Goal: Task Accomplishment & Management: Manage account settings

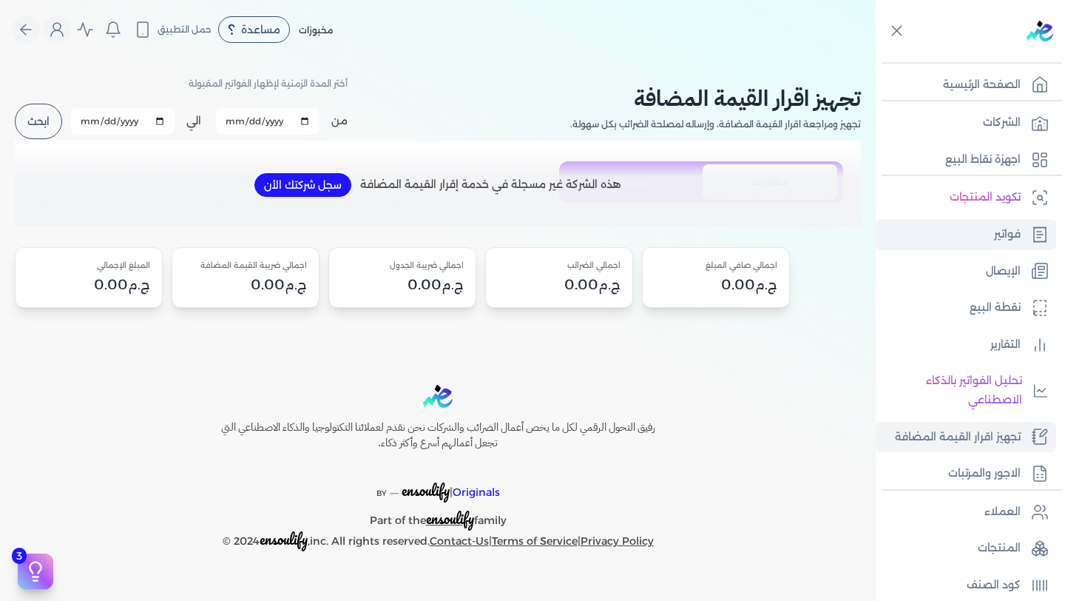
click at [983, 239] on link "فواتير" at bounding box center [966, 234] width 181 height 31
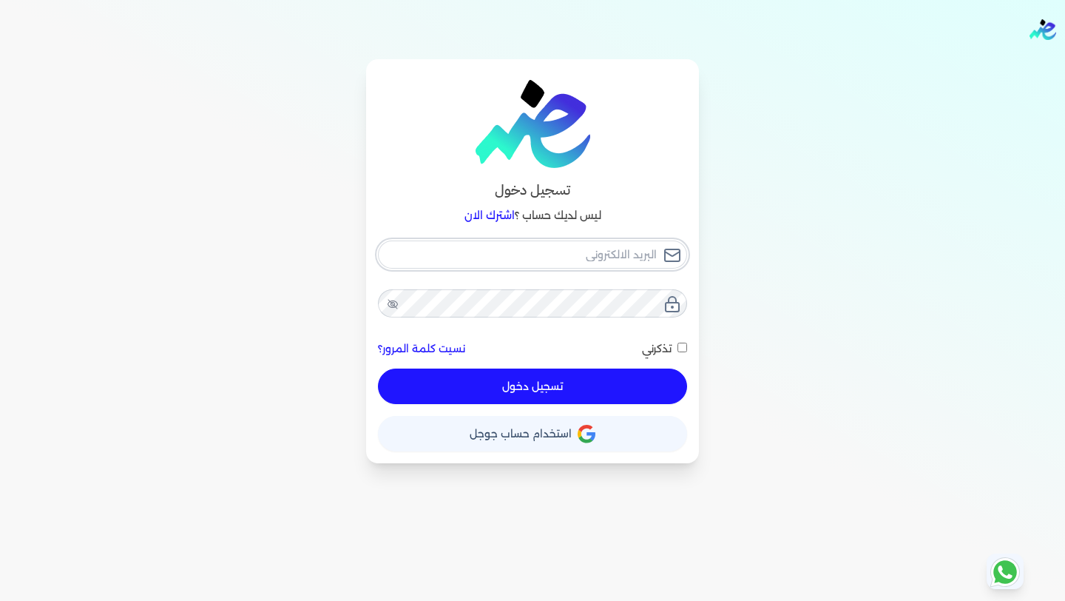
type input "[EMAIL_ADDRESS][DOMAIN_NAME]"
click at [553, 387] on button "تسجيل دخول" at bounding box center [532, 386] width 309 height 36
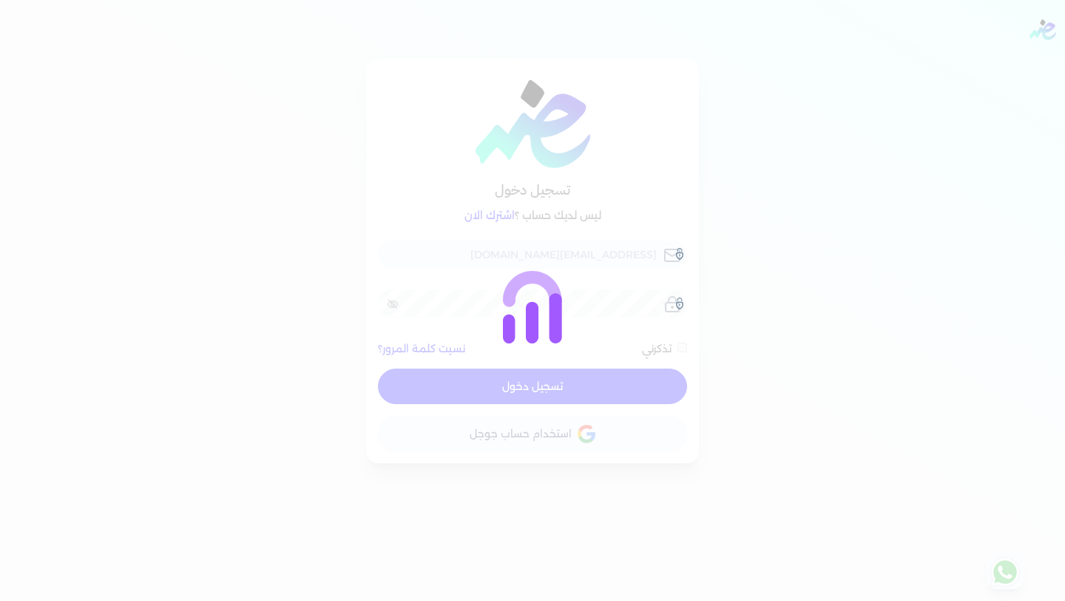
checkbox input "false"
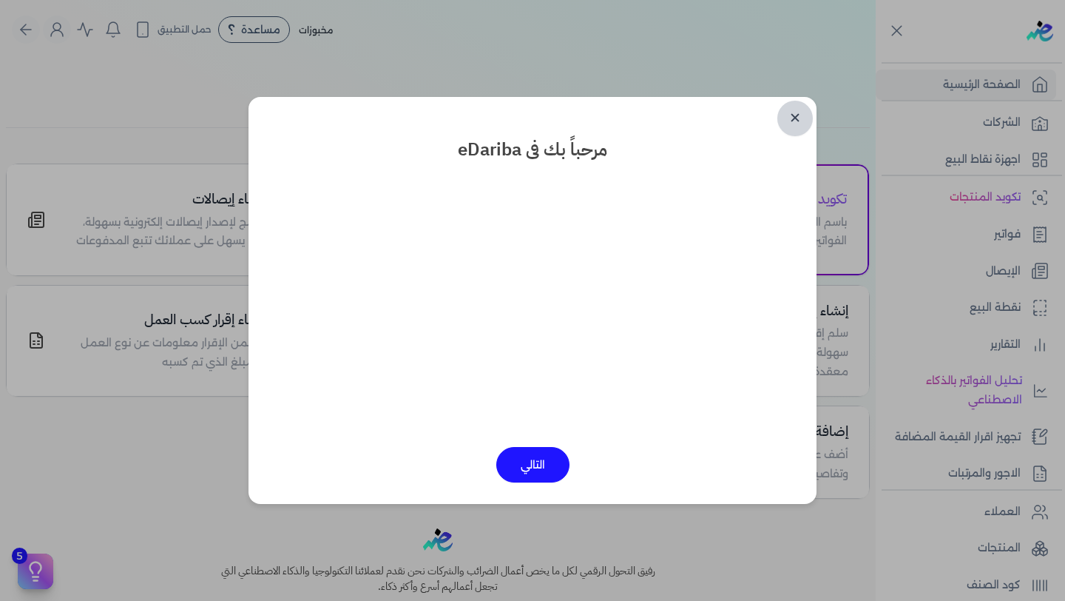
click at [795, 112] on link "✕" at bounding box center [796, 119] width 36 height 36
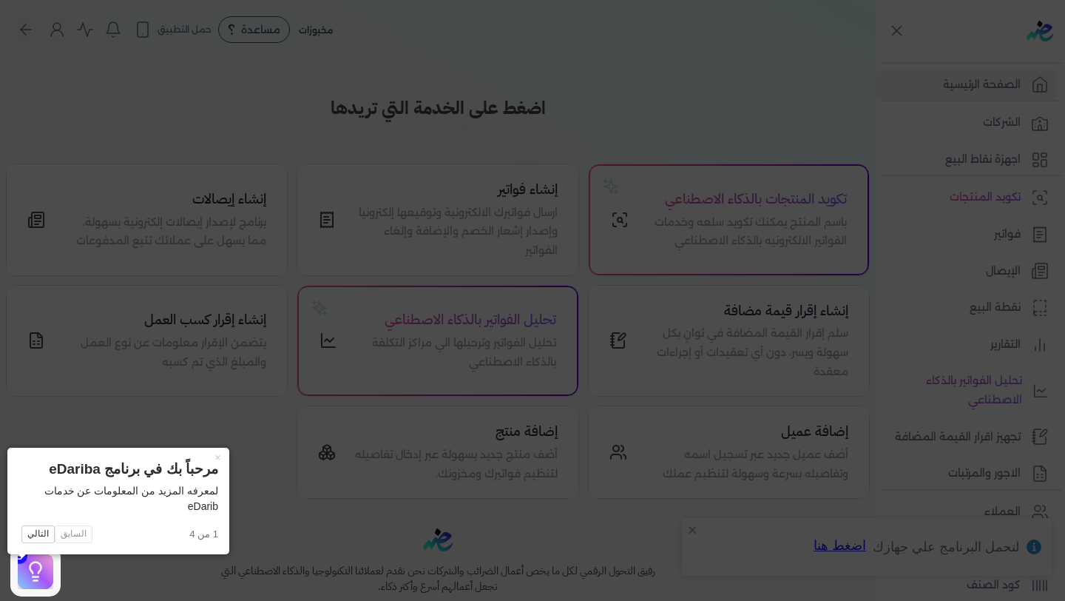
click at [867, 252] on icon at bounding box center [532, 300] width 1065 height 601
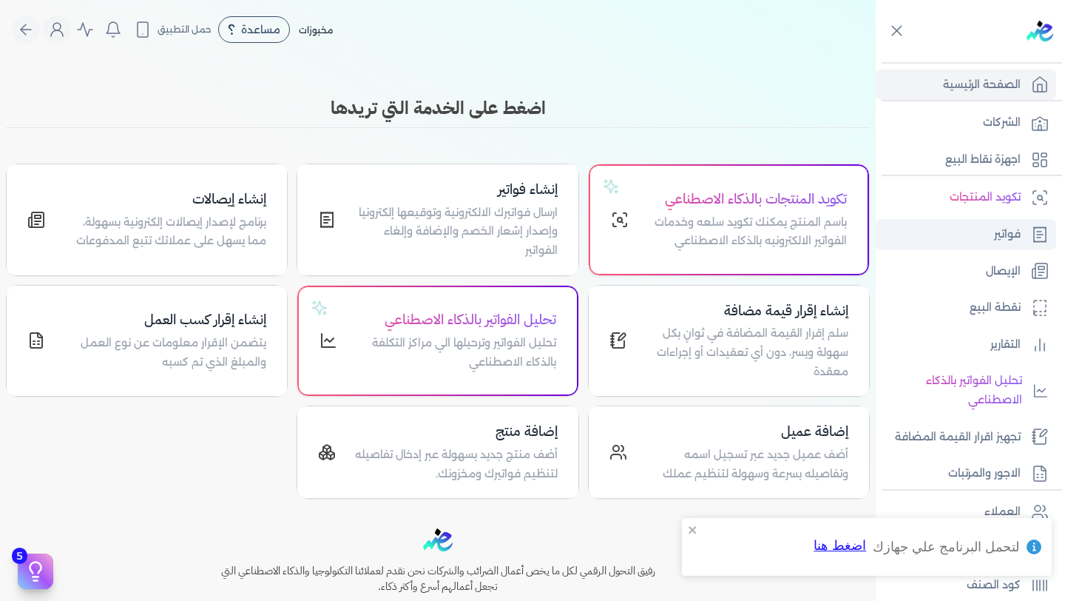
click at [1010, 235] on p "فواتير" at bounding box center [1007, 234] width 27 height 19
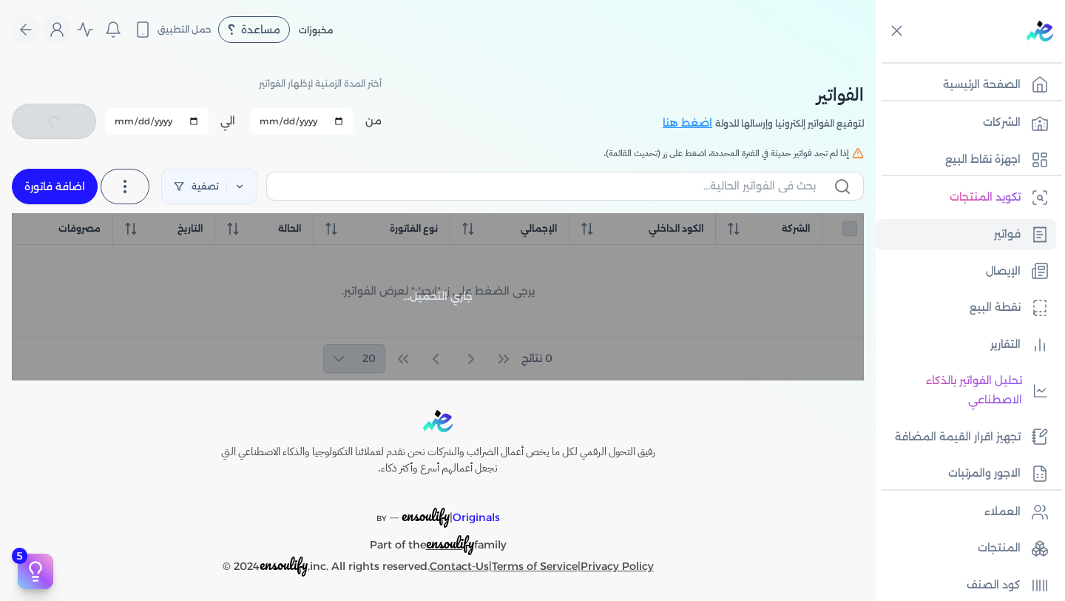
click at [67, 185] on link "اضافة فاتورة" at bounding box center [55, 187] width 86 height 36
select select "EGP"
select select "B"
select select "EGS"
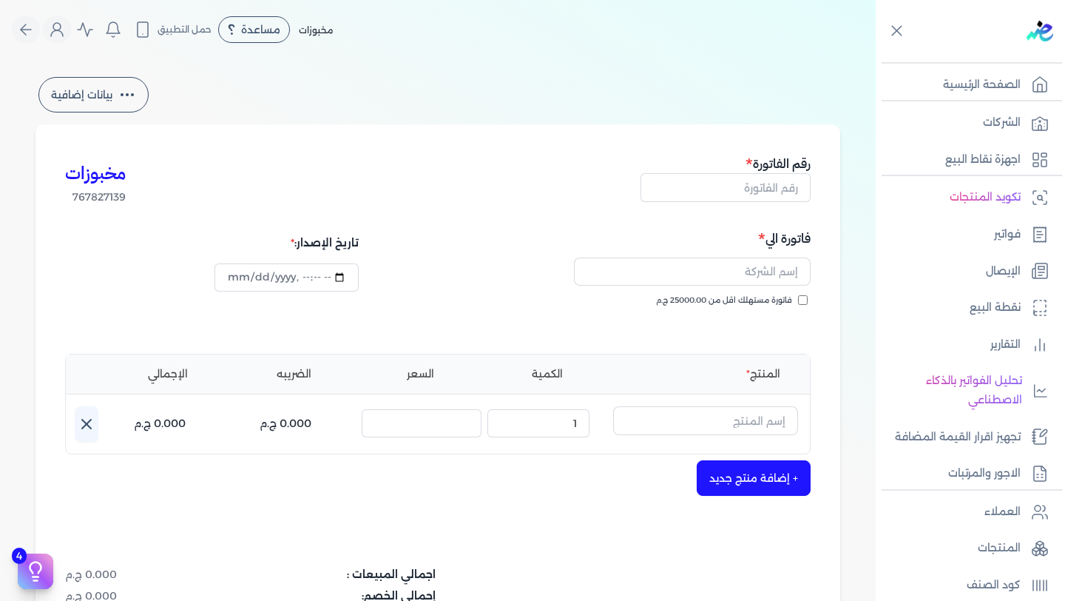
click at [803, 303] on input "فاتورة مستهلك اقل من 25000.00 ج.م" at bounding box center [803, 300] width 10 height 10
checkbox input "true"
click at [773, 288] on div at bounding box center [626, 272] width 368 height 46
click at [774, 276] on input "text" at bounding box center [692, 271] width 237 height 28
click at [775, 277] on input "text" at bounding box center [692, 271] width 237 height 28
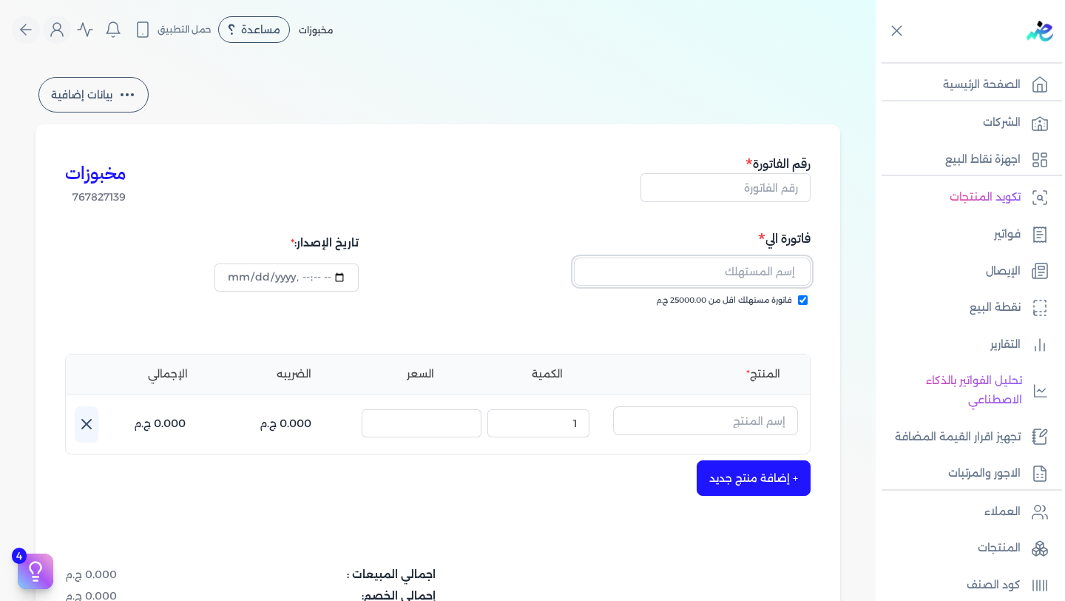
click at [778, 274] on input "text" at bounding box center [692, 271] width 237 height 28
drag, startPoint x: 818, startPoint y: 235, endPoint x: 748, endPoint y: 235, distance: 69.6
click at [748, 235] on div "مخبوزات 767827139 رقم الفاتورة فاتورة الي فاتورة مستهلك اقل من 25000.00 ج.م تار…" at bounding box center [438, 459] width 805 height 670
click at [789, 240] on h5 "فاتورة الي" at bounding box center [626, 238] width 368 height 19
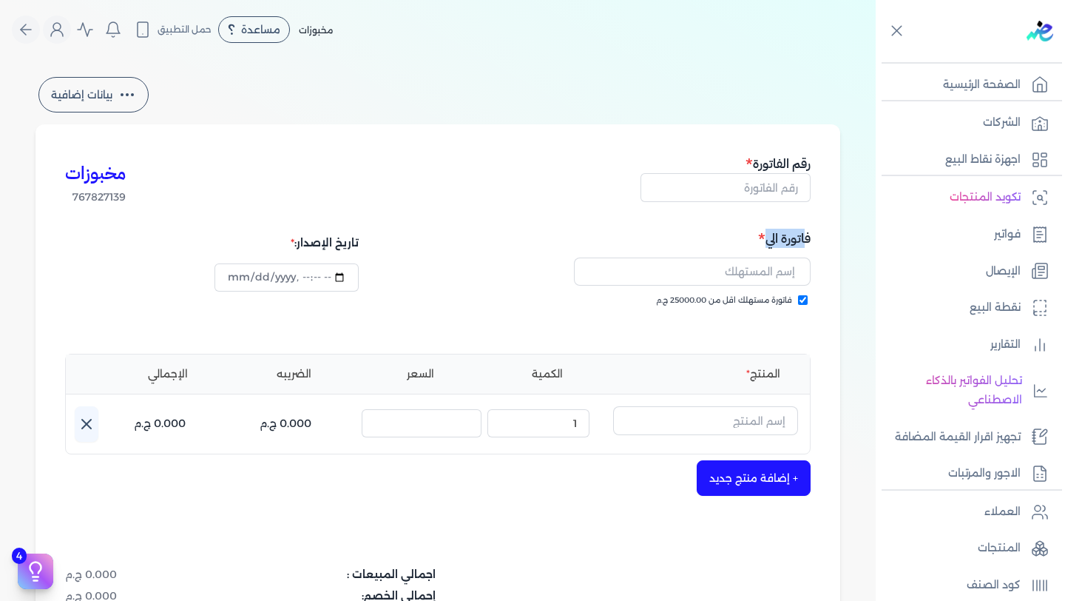
click at [789, 240] on h5 "فاتورة الي" at bounding box center [626, 238] width 368 height 19
click at [994, 249] on link "فواتير" at bounding box center [966, 234] width 181 height 31
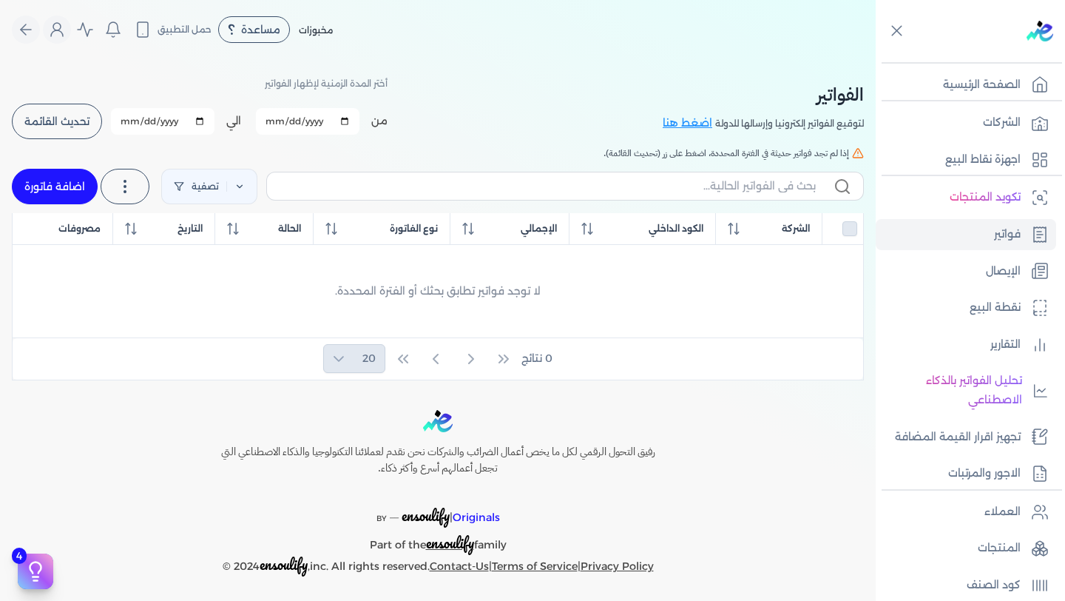
click at [351, 121] on input "[DATE]" at bounding box center [308, 121] width 104 height 27
type input "[DATE]"
click at [81, 121] on span "تحديث القائمة" at bounding box center [56, 121] width 65 height 10
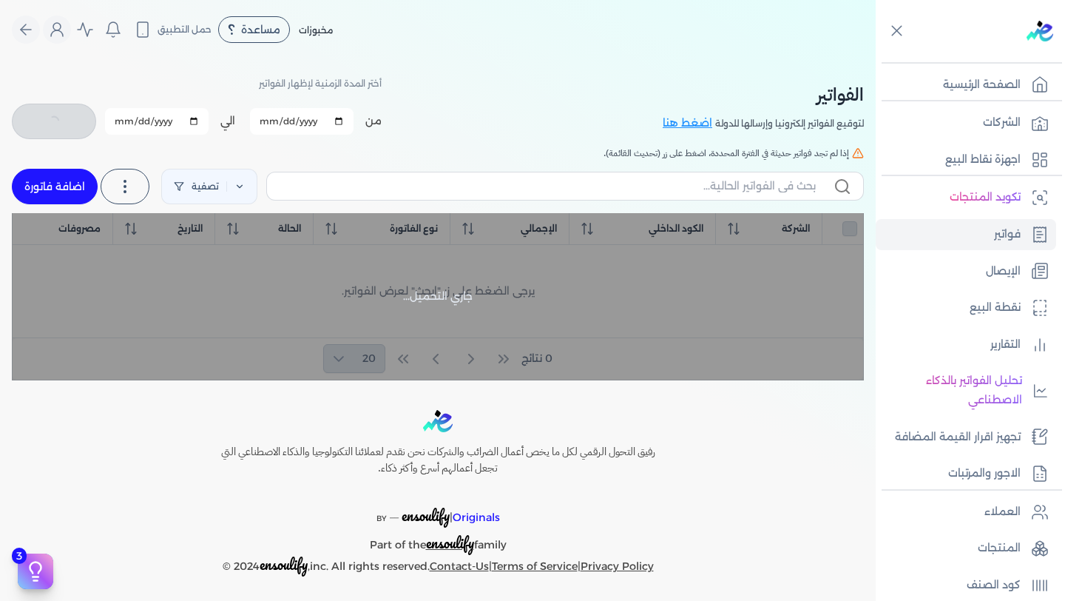
checkbox input "false"
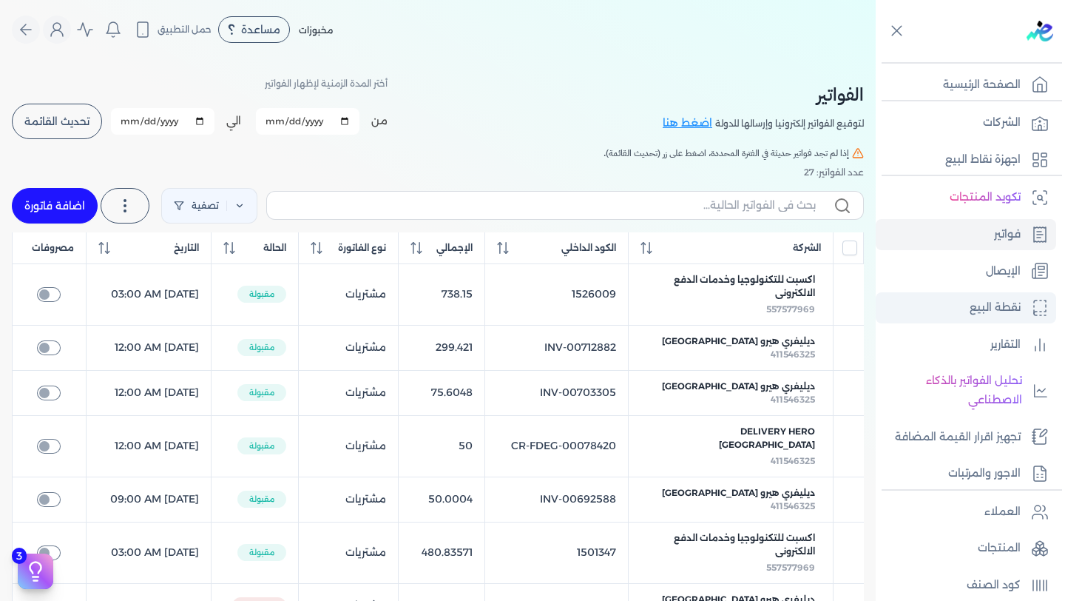
click at [1000, 312] on p "نقطة البيع" at bounding box center [995, 307] width 51 height 19
select select
select select "EGP"
select select "EGS"
select select "B"
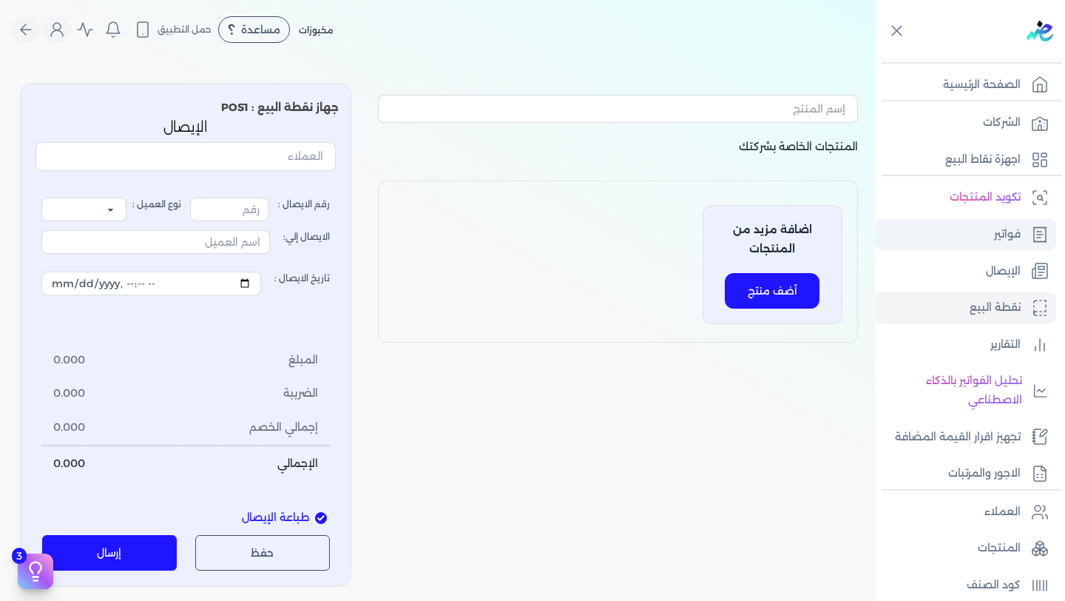
click at [976, 242] on link "فواتير" at bounding box center [966, 234] width 181 height 31
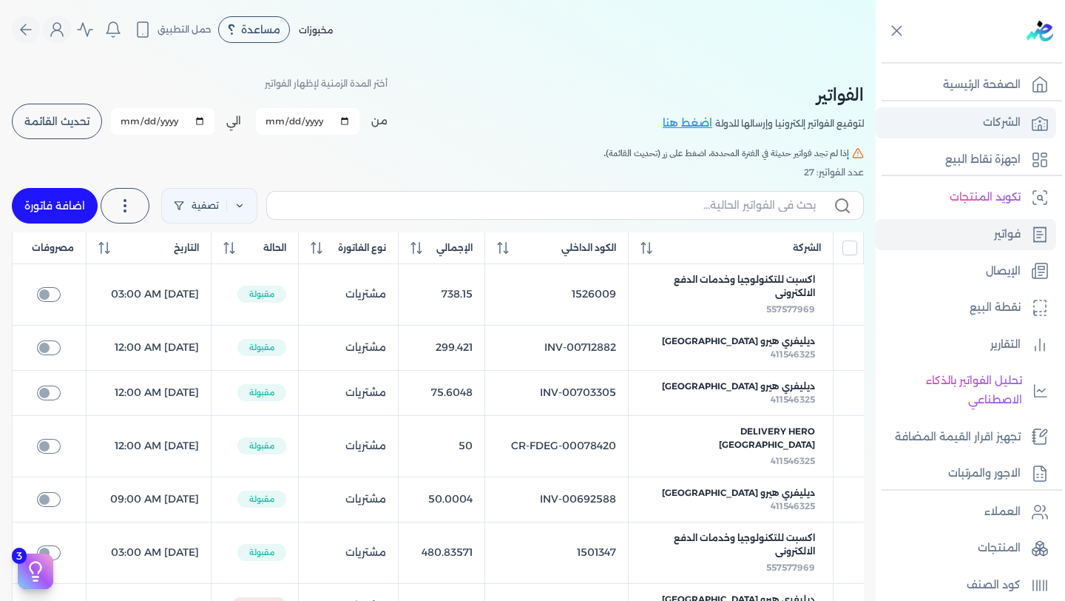
click at [992, 115] on p "الشركات" at bounding box center [1002, 122] width 38 height 19
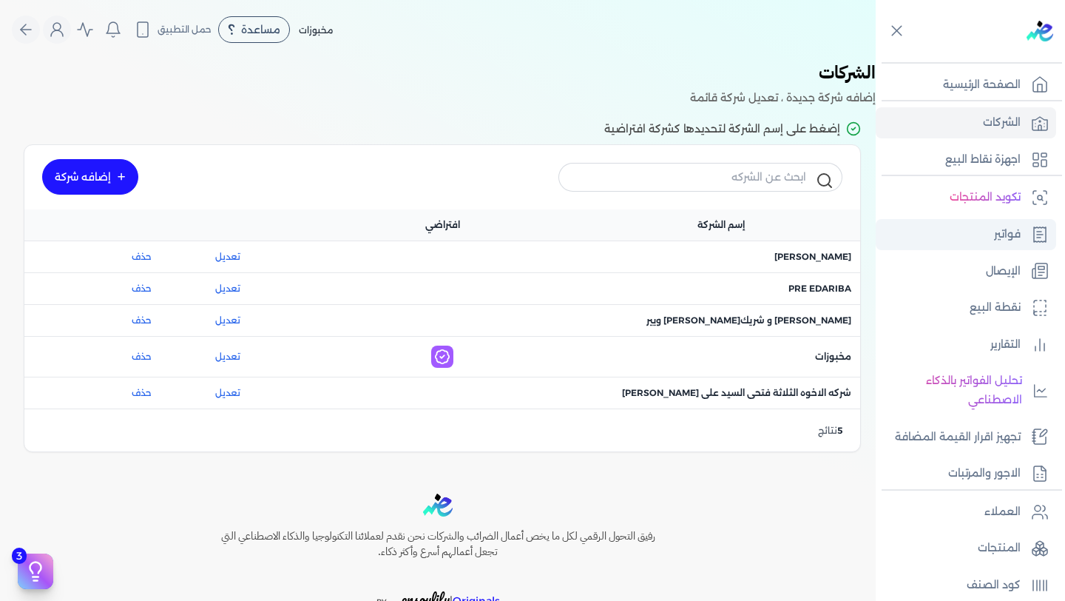
click at [1026, 241] on link "فواتير" at bounding box center [966, 234] width 181 height 31
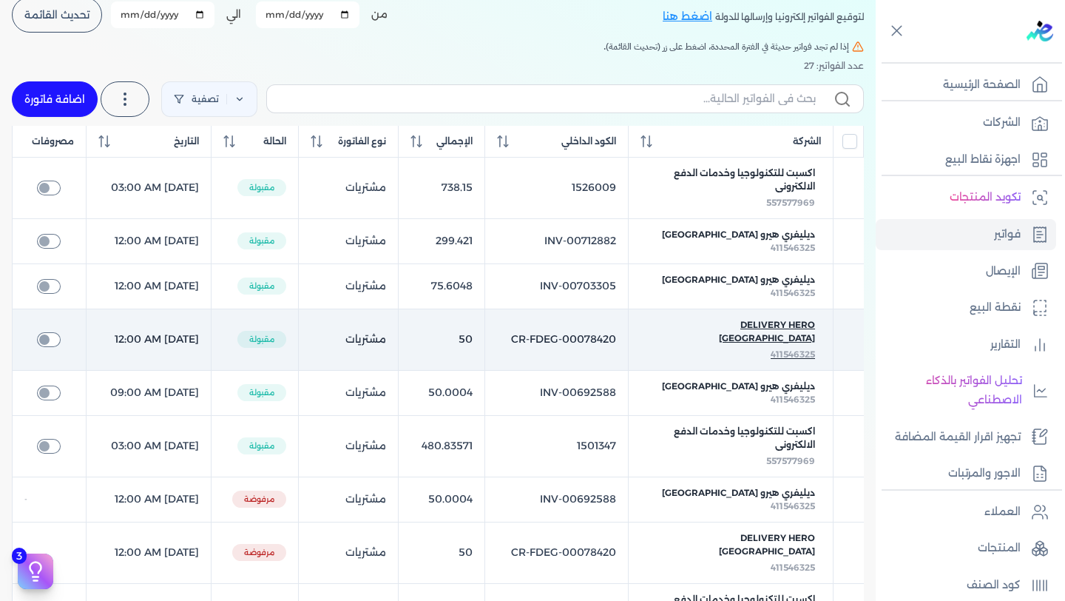
scroll to position [108, 0]
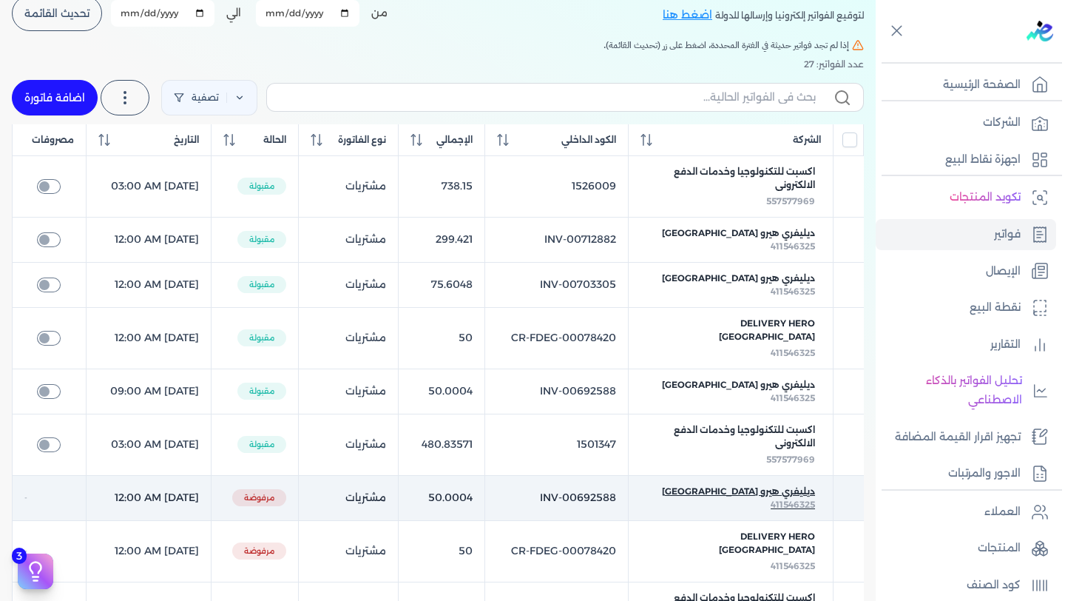
click at [766, 485] on span "ديليفري هيرو [GEOGRAPHIC_DATA]" at bounding box center [738, 491] width 153 height 13
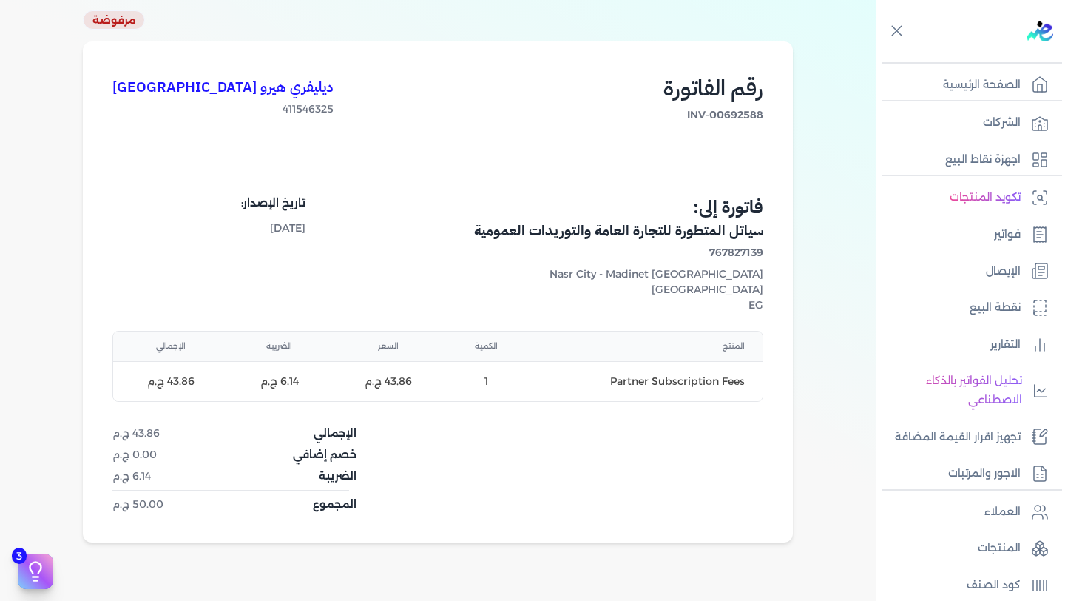
scroll to position [134, 0]
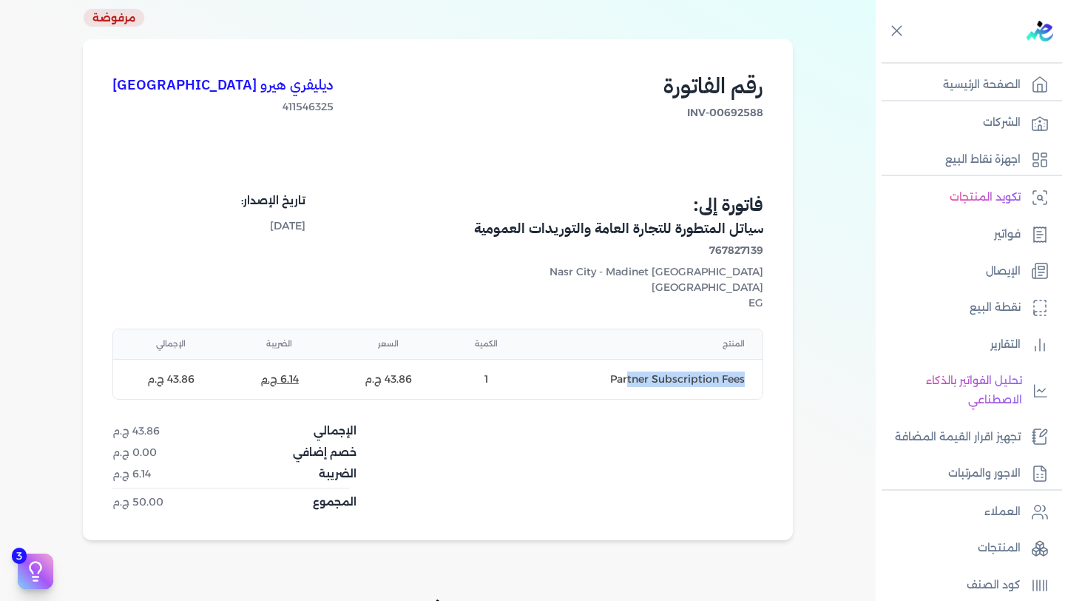
drag, startPoint x: 632, startPoint y: 380, endPoint x: 753, endPoint y: 386, distance: 120.8
click at [753, 386] on td "Partner Subscription Fees" at bounding box center [645, 379] width 236 height 40
click at [127, 20] on div "مرفوضة" at bounding box center [114, 17] width 62 height 19
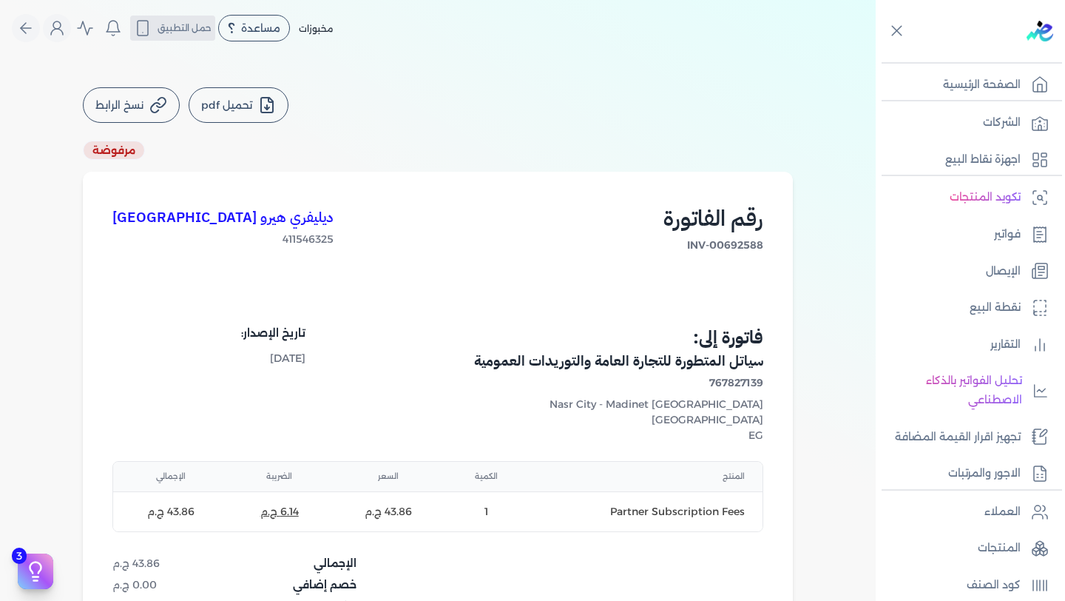
scroll to position [0, 0]
click at [263, 105] on icon at bounding box center [267, 107] width 18 height 18
click at [892, 30] on icon at bounding box center [897, 30] width 18 height 18
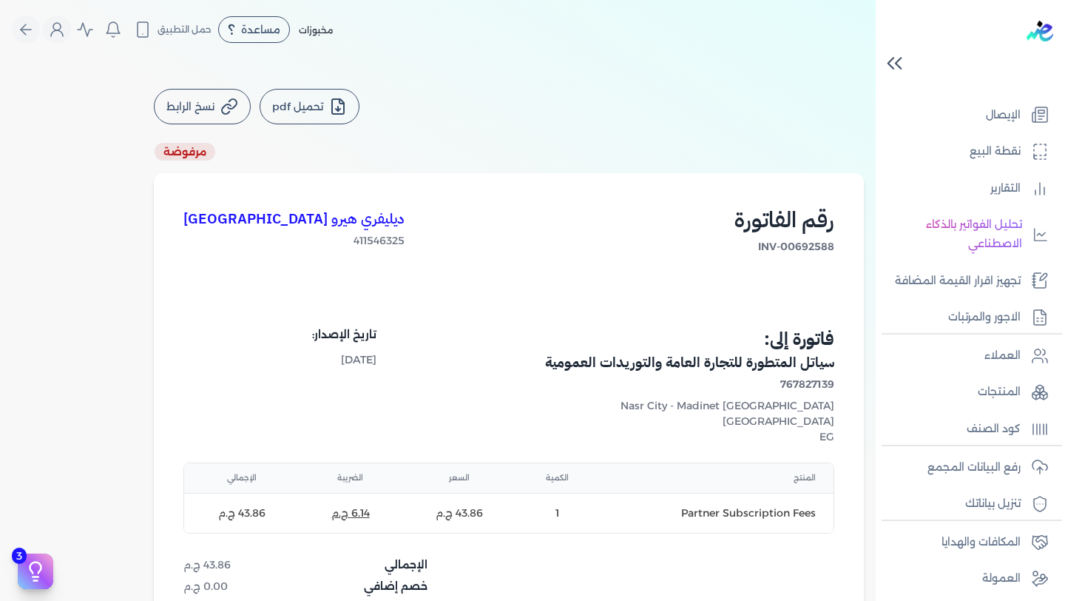
scroll to position [203, 0]
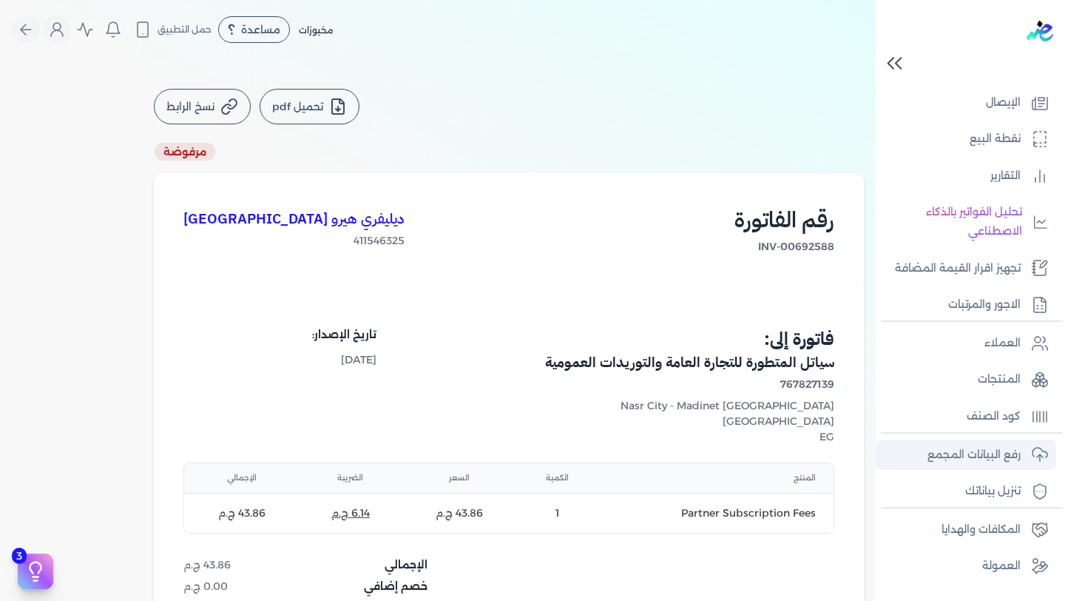
click at [1020, 455] on p "رفع البيانات المجمع" at bounding box center [974, 454] width 93 height 19
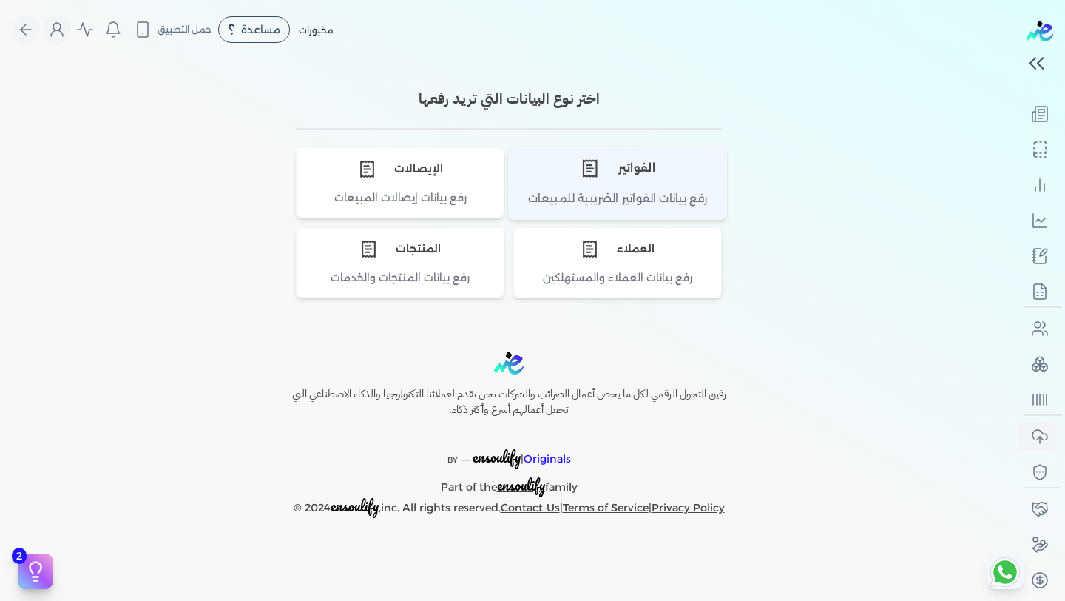
scroll to position [185, 0]
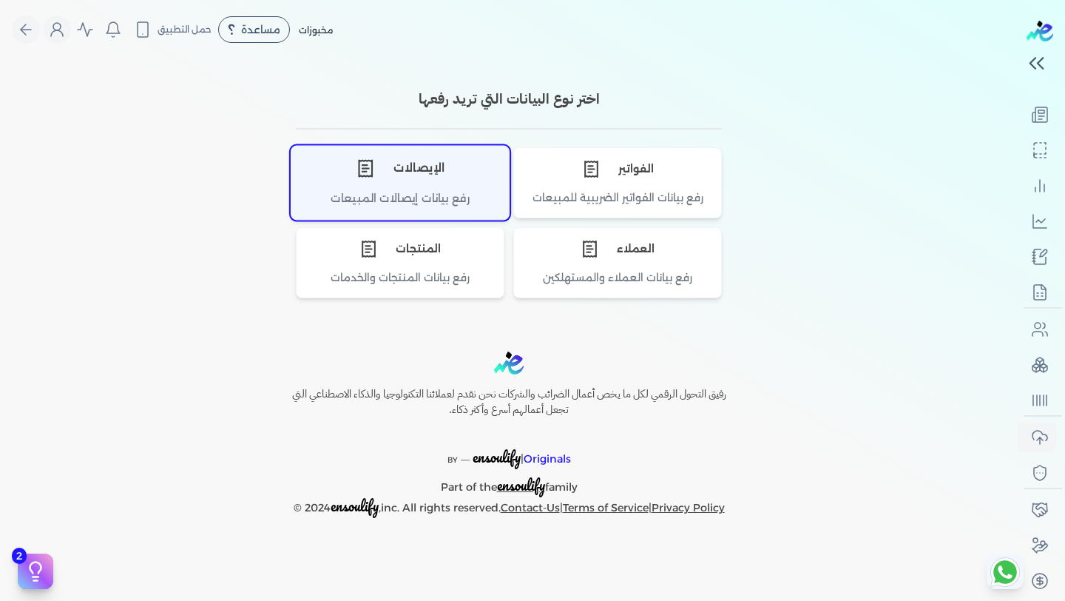
click at [405, 169] on div "الإيصالات" at bounding box center [401, 168] width 218 height 44
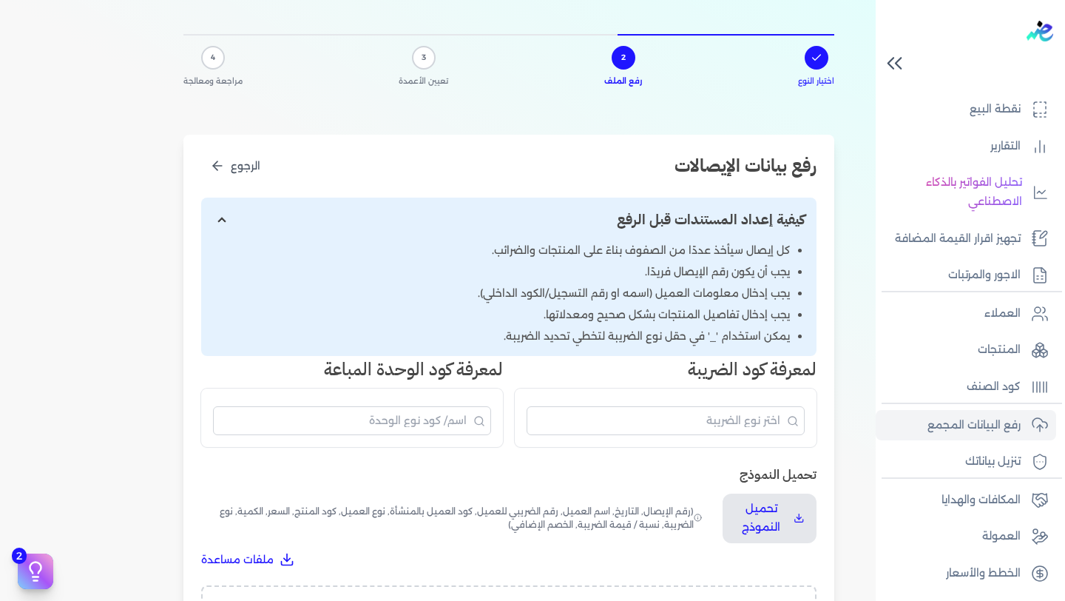
scroll to position [192, 0]
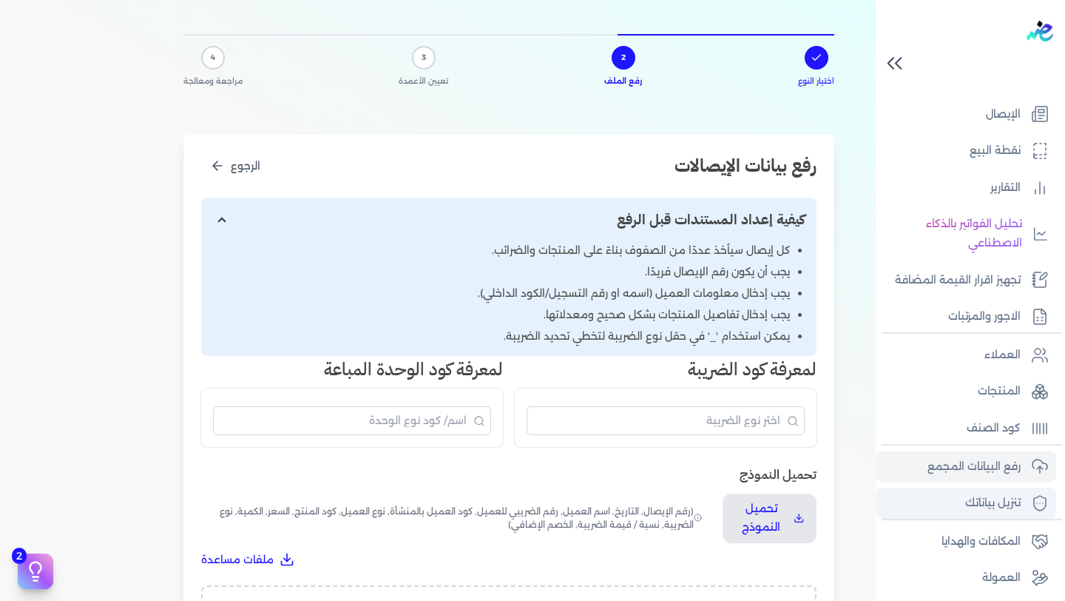
click at [998, 499] on p "تنزيل بياناتك" at bounding box center [993, 503] width 55 height 19
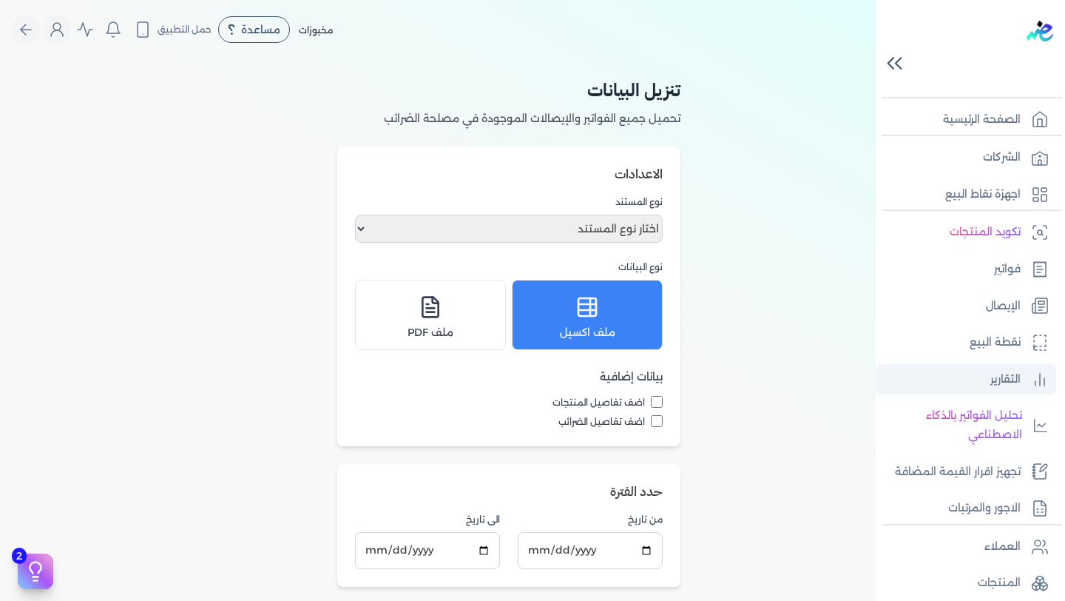
click at [994, 378] on p "التقارير" at bounding box center [1006, 379] width 30 height 19
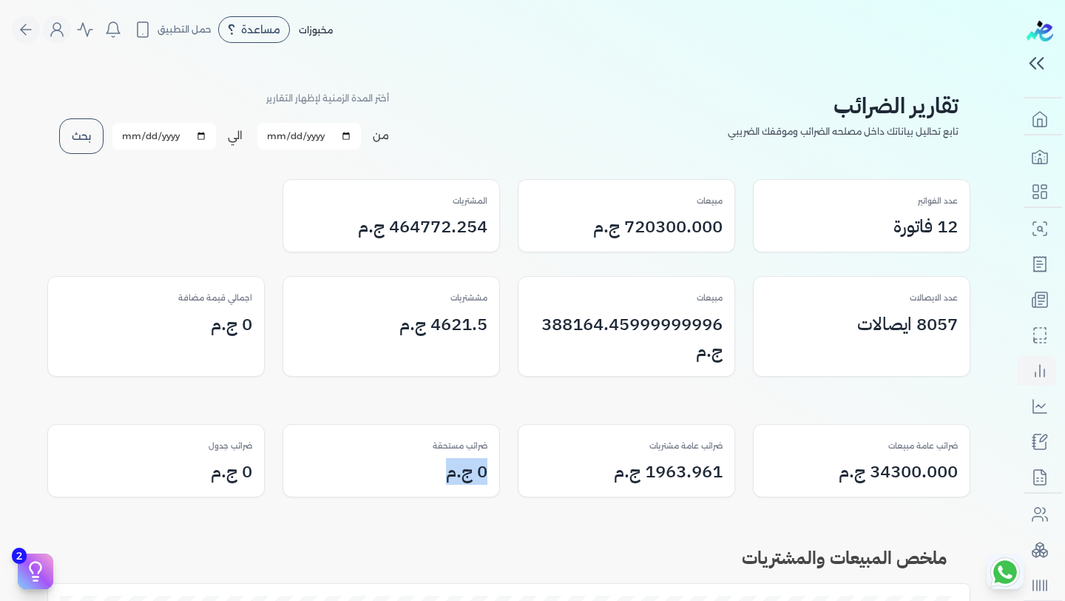
drag, startPoint x: 490, startPoint y: 477, endPoint x: 423, endPoint y: 478, distance: 66.6
click at [423, 240] on div "0 ج.م" at bounding box center [391, 226] width 192 height 27
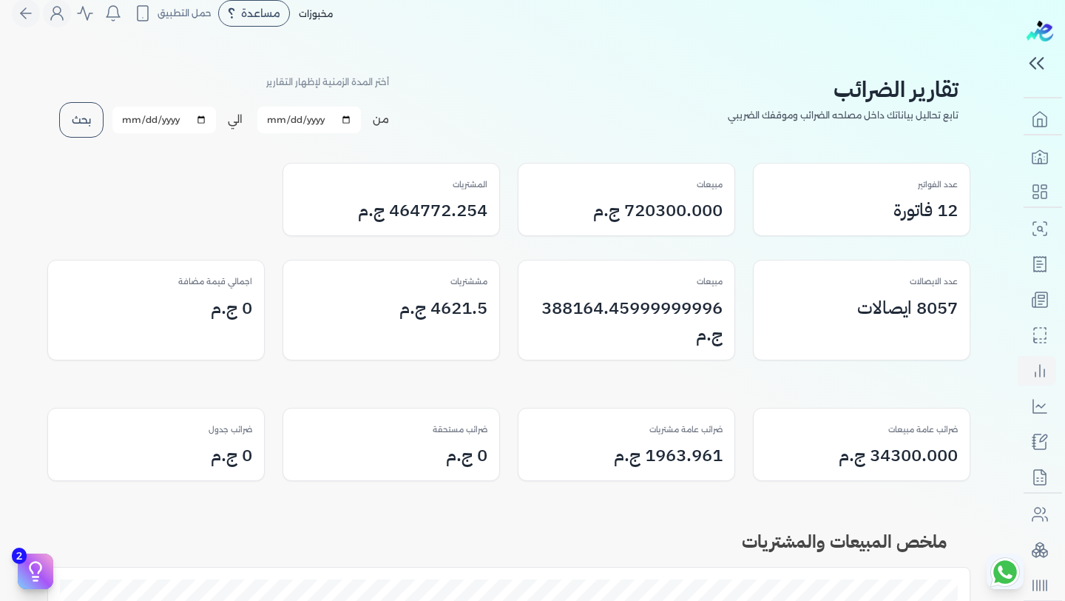
click at [894, 223] on h3 "34300.000 ج.م" at bounding box center [926, 210] width 64 height 27
click at [666, 223] on h3 "1963.961 ج.م" at bounding box center [657, 210] width 129 height 27
click at [611, 516] on h2 "ملخص المبيعات والمشتريات" at bounding box center [508, 530] width 923 height 50
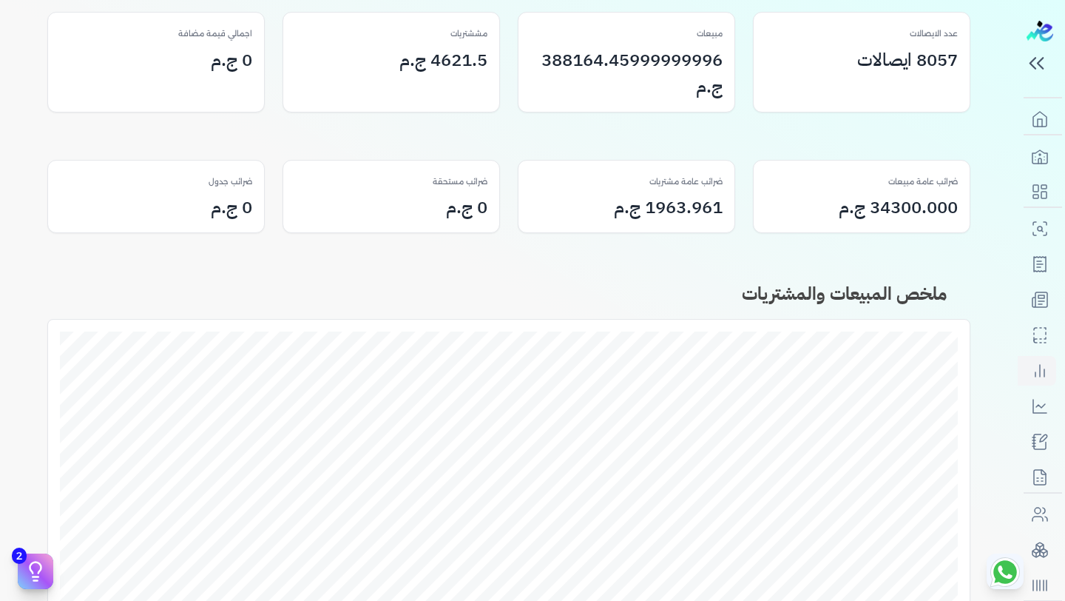
scroll to position [0, 0]
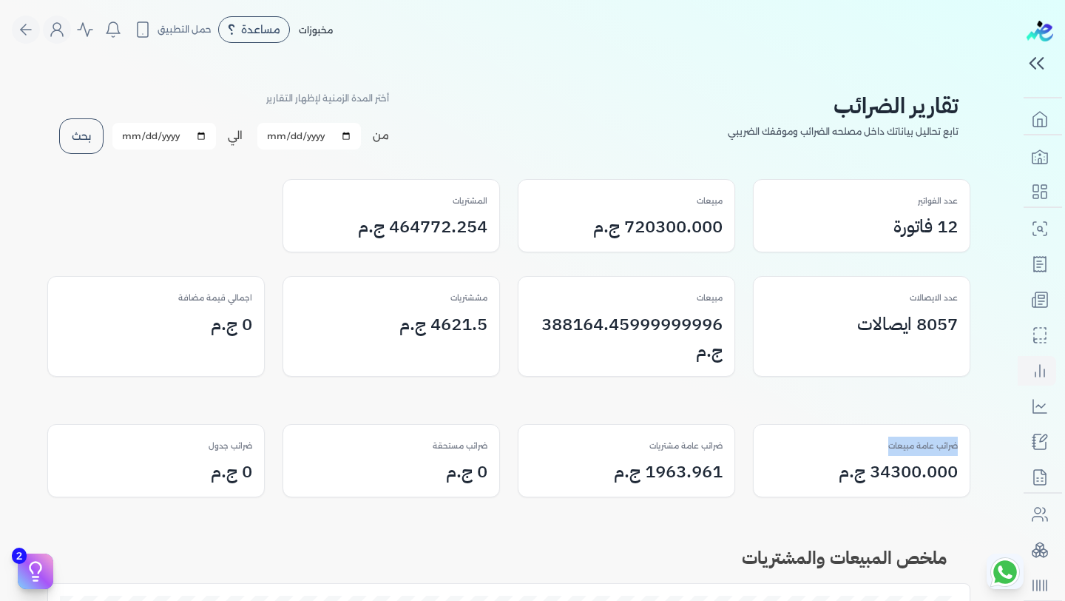
drag, startPoint x: 889, startPoint y: 444, endPoint x: 1004, endPoint y: 444, distance: 115.4
click at [1004, 444] on div "تقارير الضرائب تابع تحاليل بياناتك داخل مصلحه الضرائب وموقفك الضريبي أختر المدة…" at bounding box center [509, 558] width 1018 height 998
drag, startPoint x: 724, startPoint y: 446, endPoint x: 634, endPoint y: 443, distance: 89.6
click at [634, 211] on div "ضرائب عامة مشتريات" at bounding box center [627, 201] width 192 height 19
click at [453, 211] on p "ضرائب مستحقة" at bounding box center [470, 201] width 35 height 19
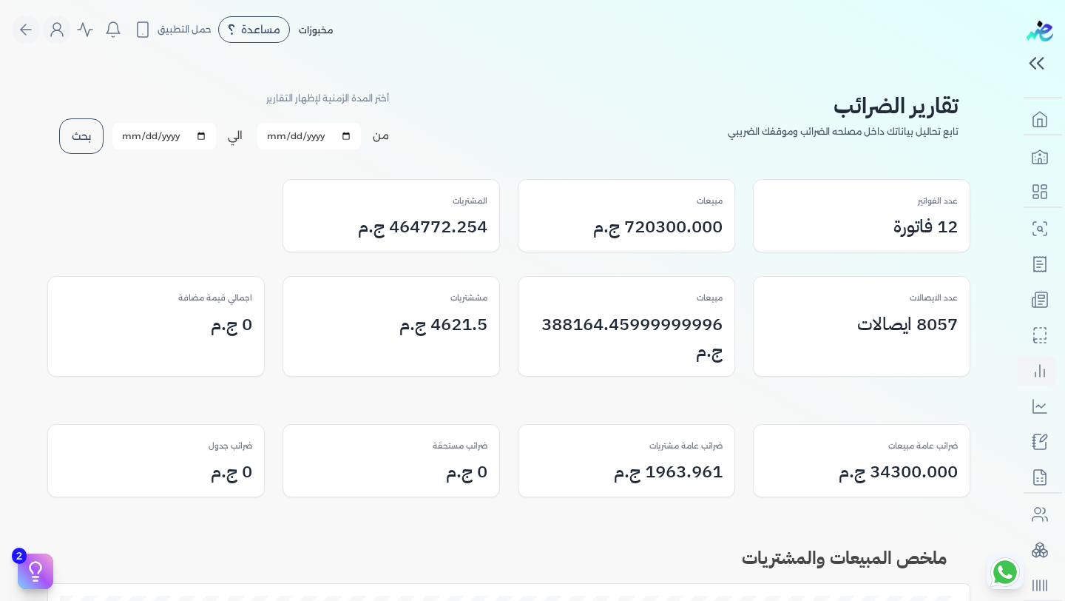
click at [453, 211] on p "ضرائب مستحقة" at bounding box center [470, 201] width 35 height 19
click at [428, 211] on div "ضرائب مستحقة" at bounding box center [391, 201] width 192 height 19
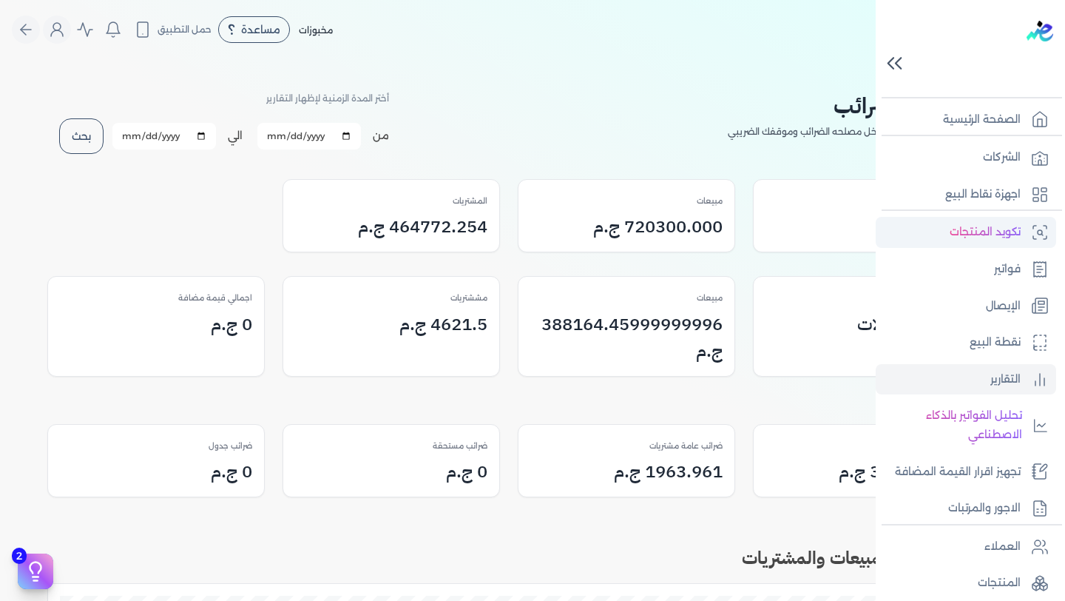
click at [952, 241] on p "تكويد المنتجات" at bounding box center [985, 232] width 71 height 19
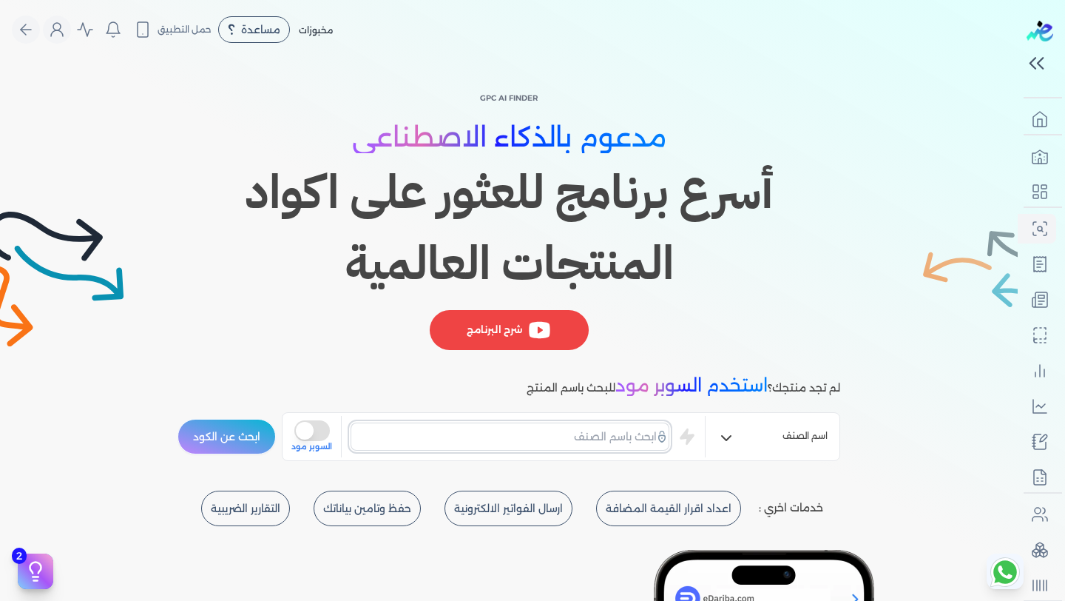
click at [567, 445] on input "text" at bounding box center [510, 436] width 319 height 28
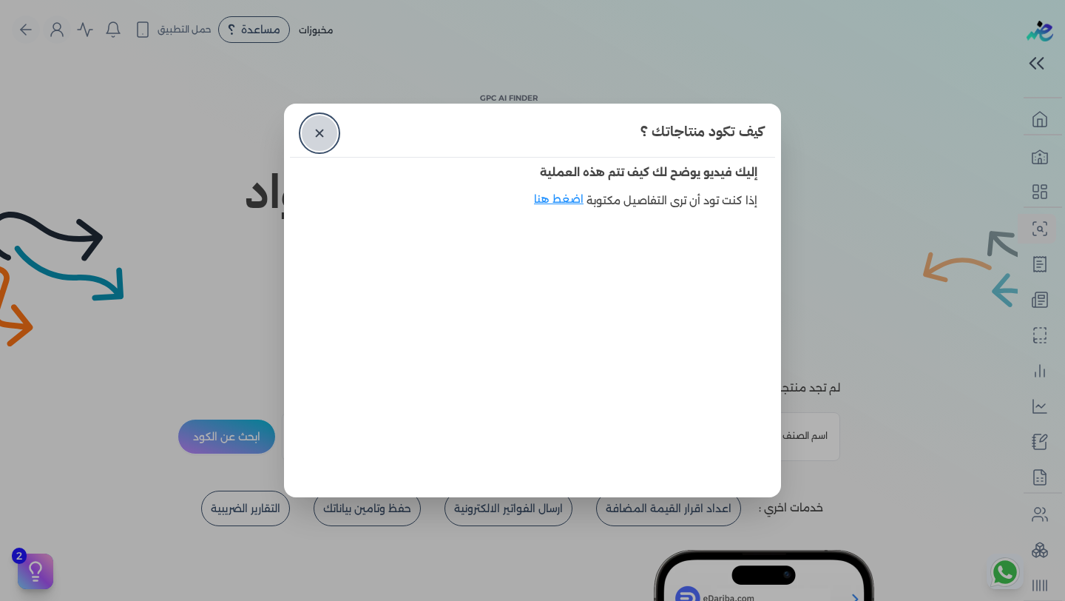
click at [315, 136] on link "✕" at bounding box center [320, 133] width 36 height 36
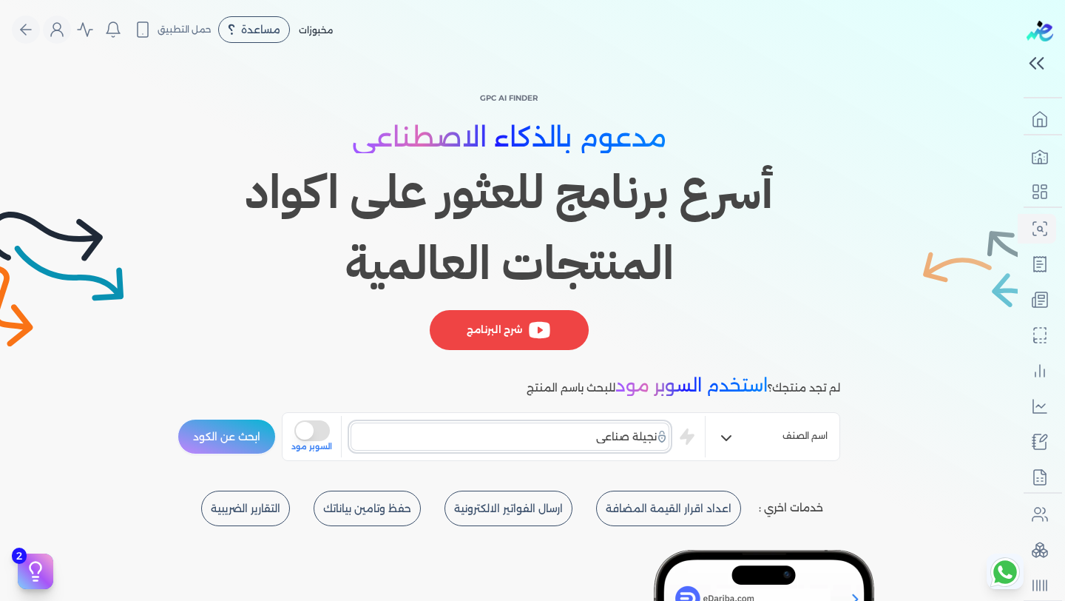
type input "نجيلة صناعي"
click at [178, 419] on button "ابحث عن الكود" at bounding box center [227, 437] width 98 height 36
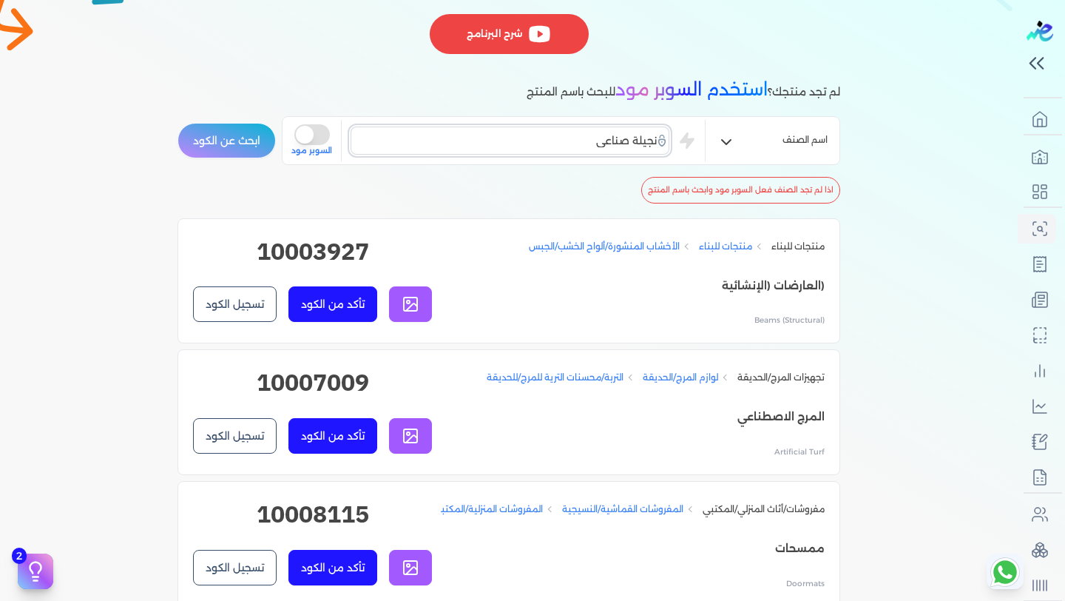
scroll to position [298, 0]
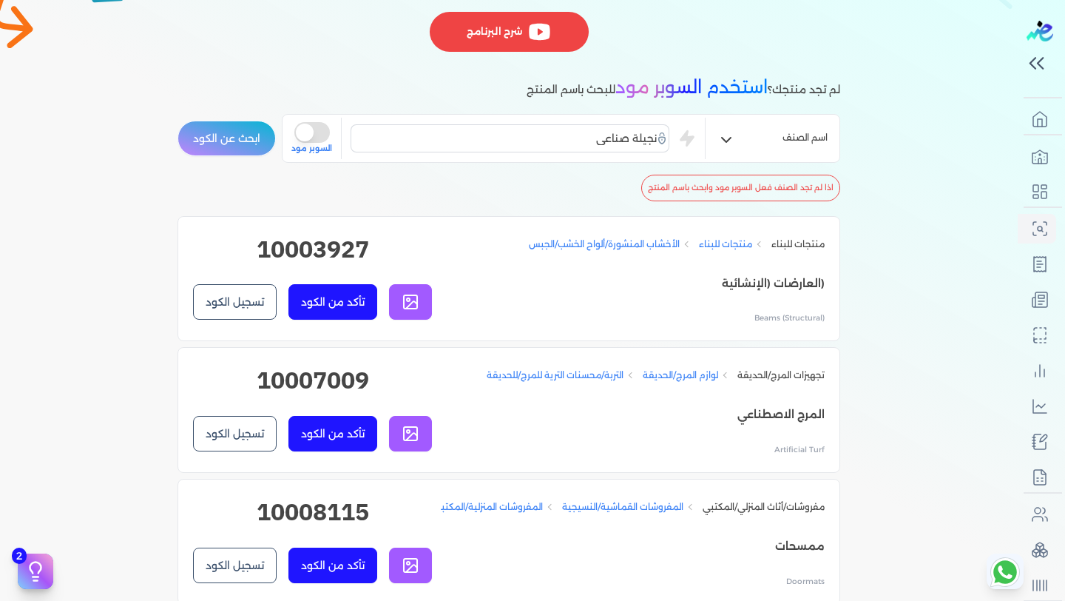
click at [428, 429] on link at bounding box center [410, 434] width 43 height 36
click at [320, 430] on button "تأكد من الكود" at bounding box center [333, 434] width 89 height 36
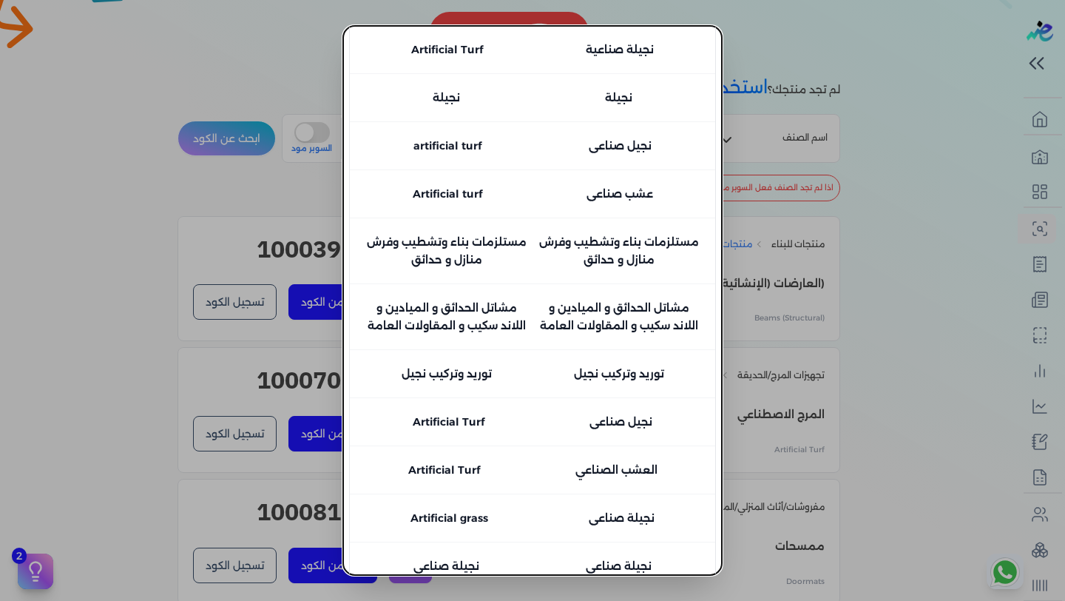
scroll to position [526, 0]
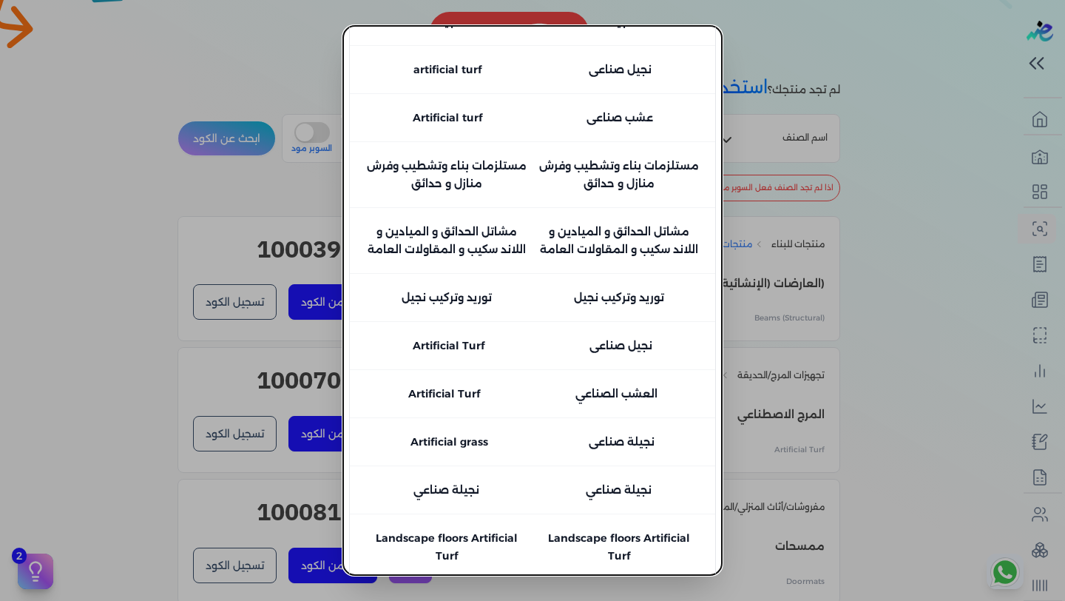
click at [799, 201] on button "close" at bounding box center [532, 300] width 1065 height 601
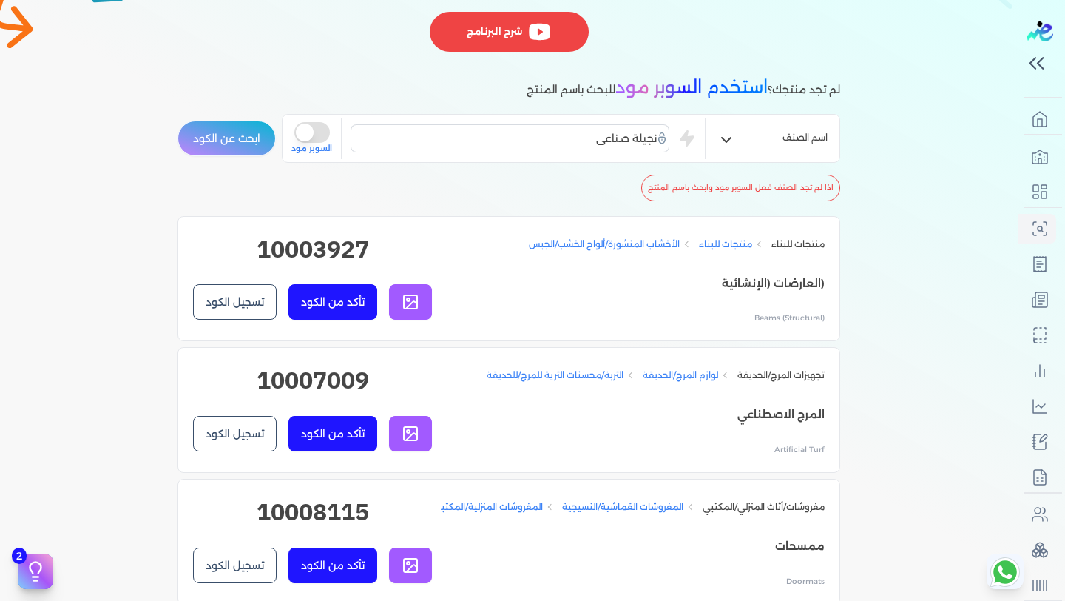
click at [223, 439] on button "تسجيل الكود" at bounding box center [235, 434] width 84 height 36
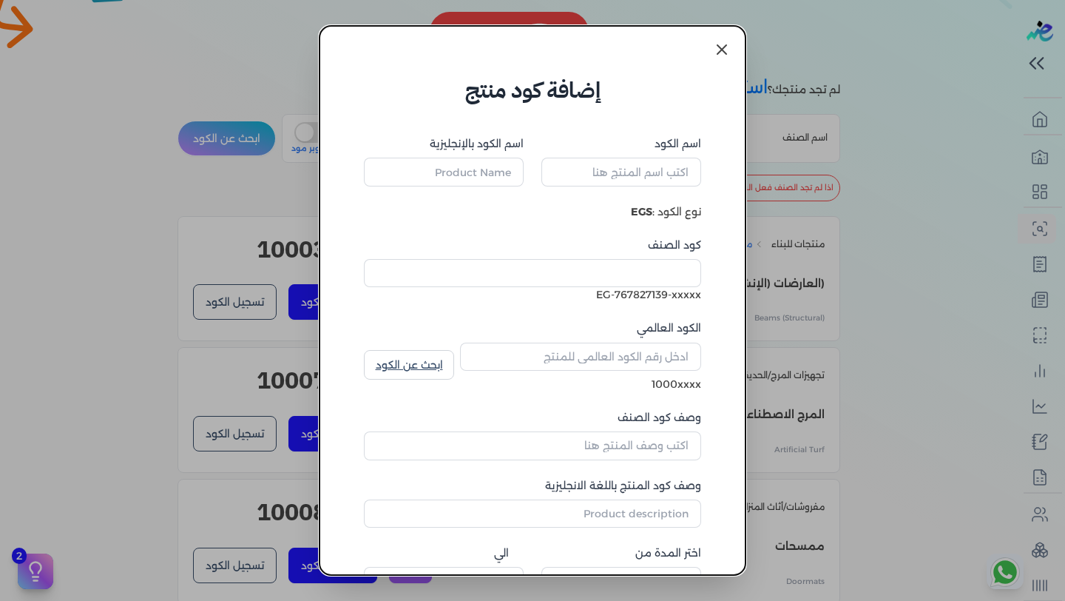
type input "المرج الاصطناعي"
type input "Artificial Turf"
type input "10007009"
type input "التربة/محسنات الترية للمرج/للحديقة"
type input "Lawn/Garden Soil/Soil Amendments"
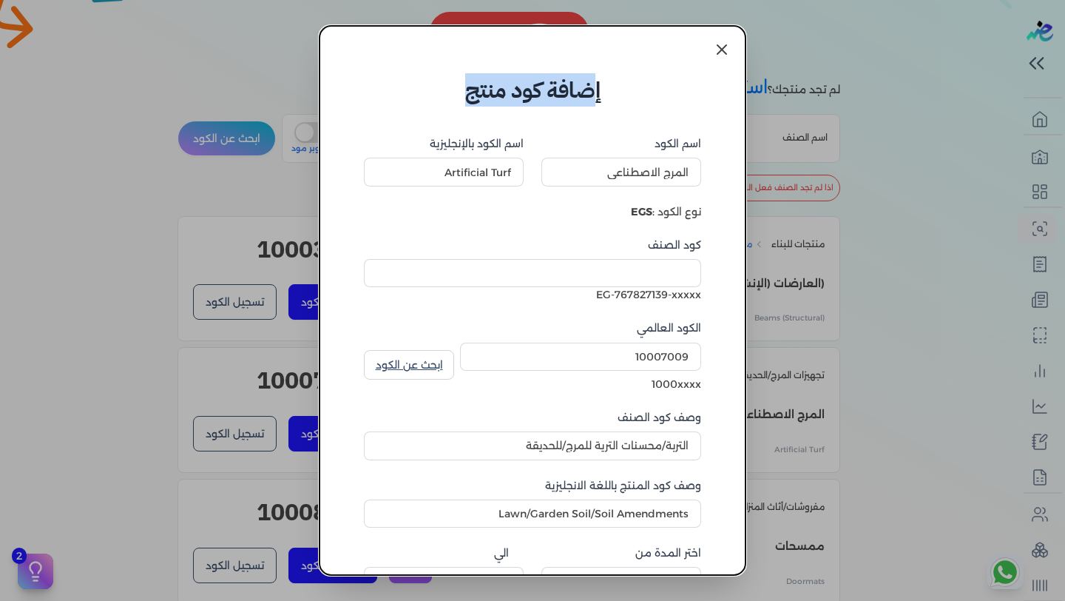
drag, startPoint x: 596, startPoint y: 89, endPoint x: 453, endPoint y: 87, distance: 142.8
click at [453, 87] on h6 "إضافة كود منتج" at bounding box center [532, 89] width 367 height 33
click at [845, 403] on dialog "إضافة كود منتج اسم الكود المرج الاصطناعي اسم الكود بالإنجليزية Artificial Turf …" at bounding box center [532, 300] width 1065 height 601
click at [656, 270] on input "كود الصنف" at bounding box center [532, 273] width 337 height 28
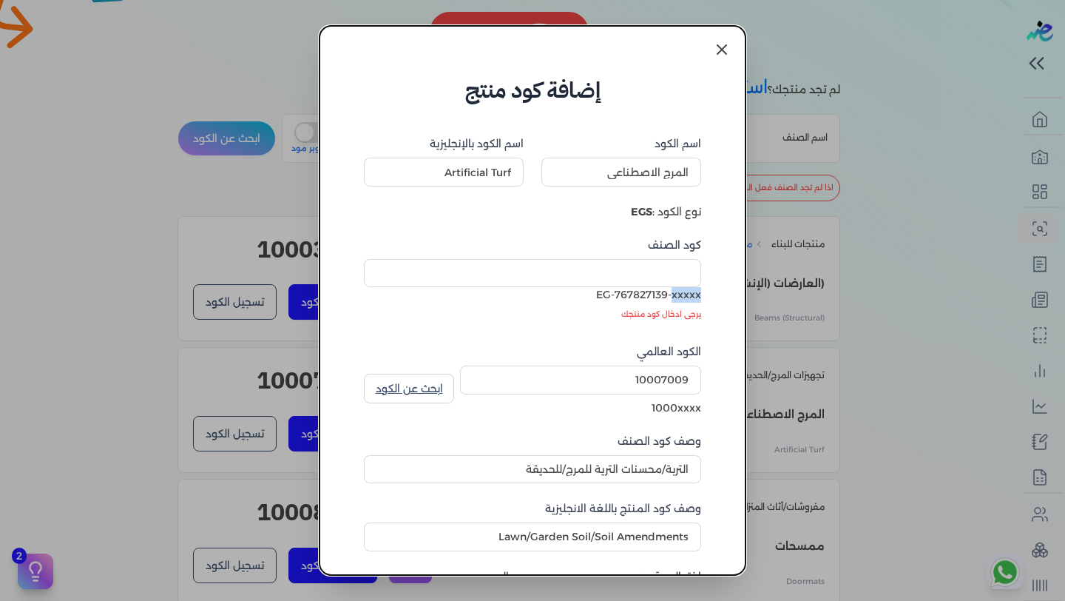
drag, startPoint x: 673, startPoint y: 294, endPoint x: 706, endPoint y: 294, distance: 32.6
click at [706, 294] on form "اسم الكود المرج الاصطناعي اسم الكود بالإنجليزية Artificial Turf نوع الكود : EGS…" at bounding box center [532, 406] width 367 height 598
click at [686, 272] on input "كود الصنف" at bounding box center [532, 273] width 337 height 28
drag, startPoint x: 618, startPoint y: 294, endPoint x: 676, endPoint y: 294, distance: 57.7
click at [676, 294] on div "EG-767827139-xxxxx" at bounding box center [532, 295] width 337 height 16
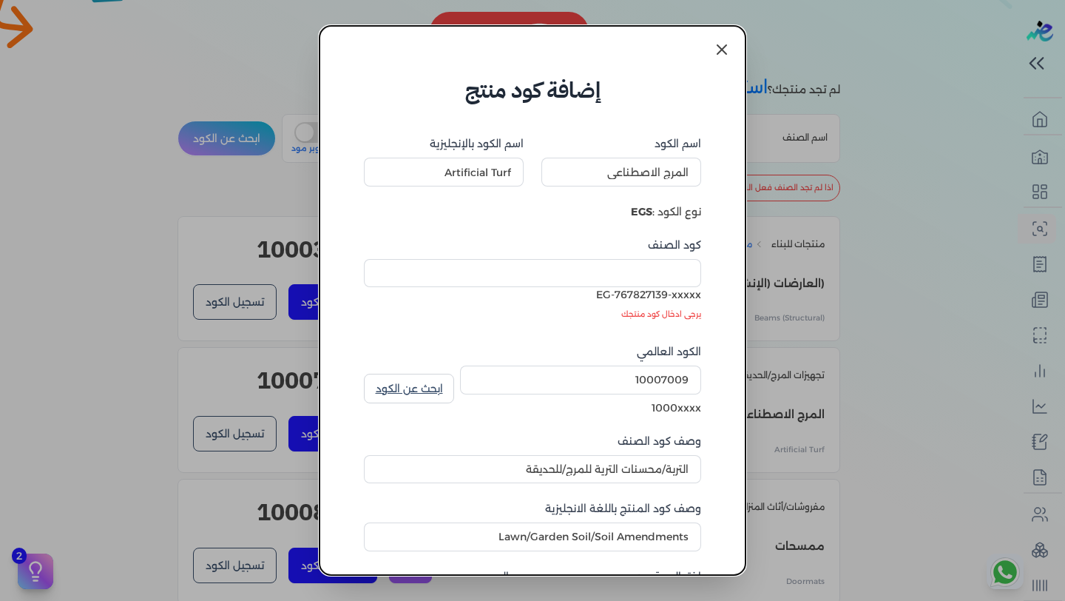
click at [724, 55] on icon at bounding box center [722, 50] width 18 height 18
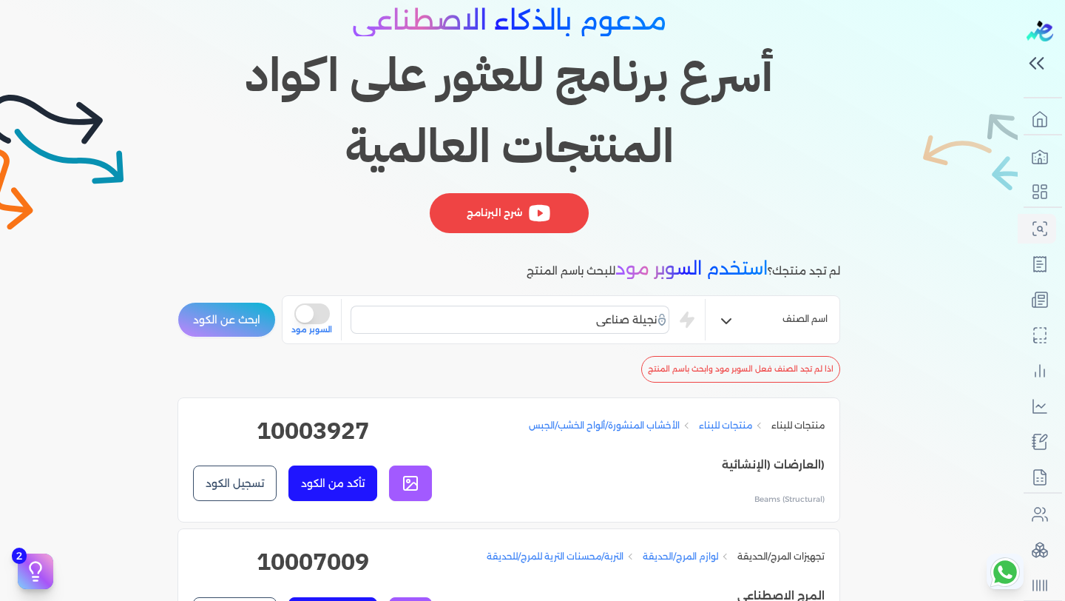
scroll to position [0, 0]
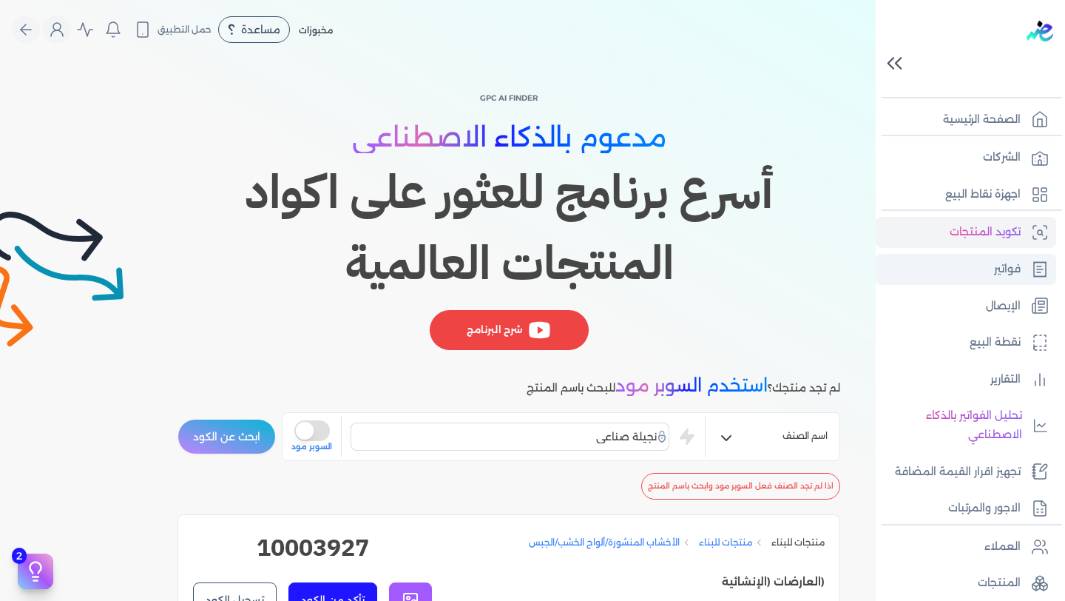
click at [1004, 276] on p "فواتير" at bounding box center [1007, 269] width 27 height 19
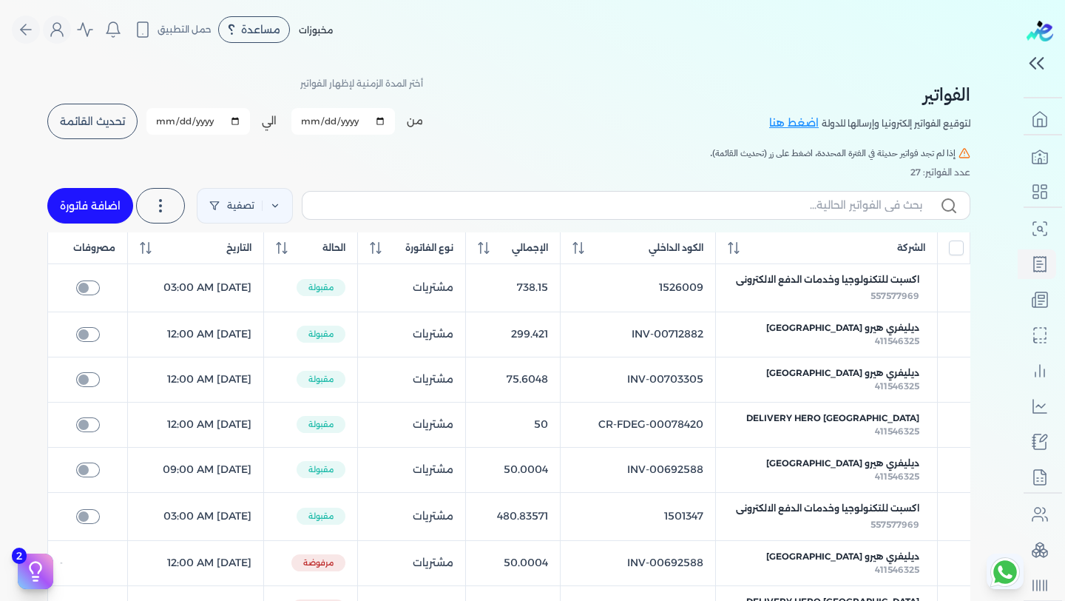
click at [101, 203] on link "اضافة فاتورة" at bounding box center [90, 206] width 86 height 36
select select "EGP"
select select "B"
select select "EGS"
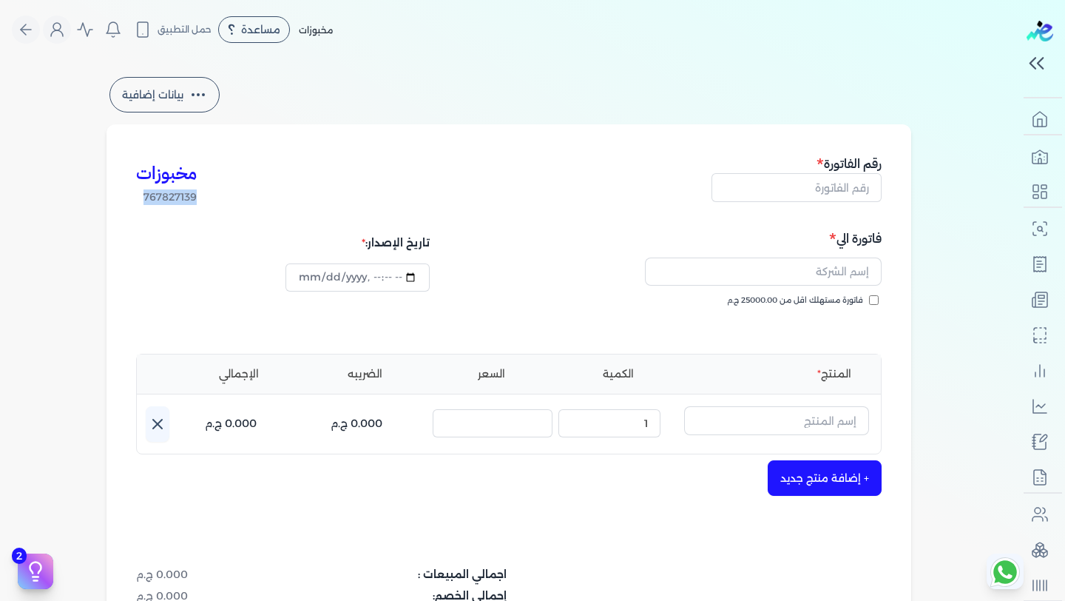
drag, startPoint x: 147, startPoint y: 198, endPoint x: 248, endPoint y: 197, distance: 101.4
click at [248, 197] on div "مخبوزات 767827139 رقم الفاتورة" at bounding box center [509, 179] width 746 height 51
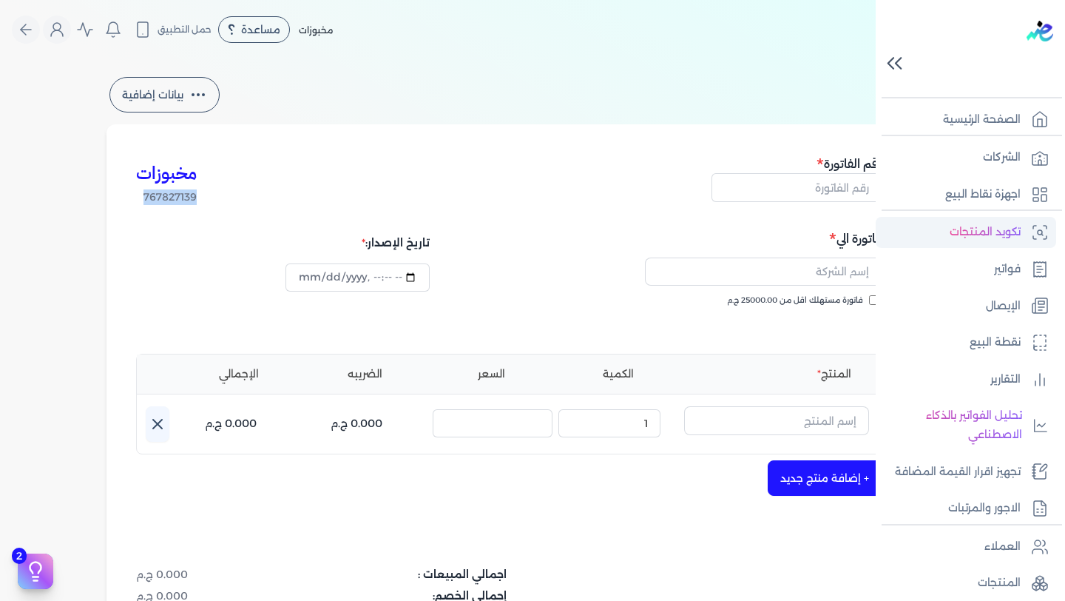
click at [1004, 238] on p "تكويد المنتجات" at bounding box center [985, 232] width 71 height 19
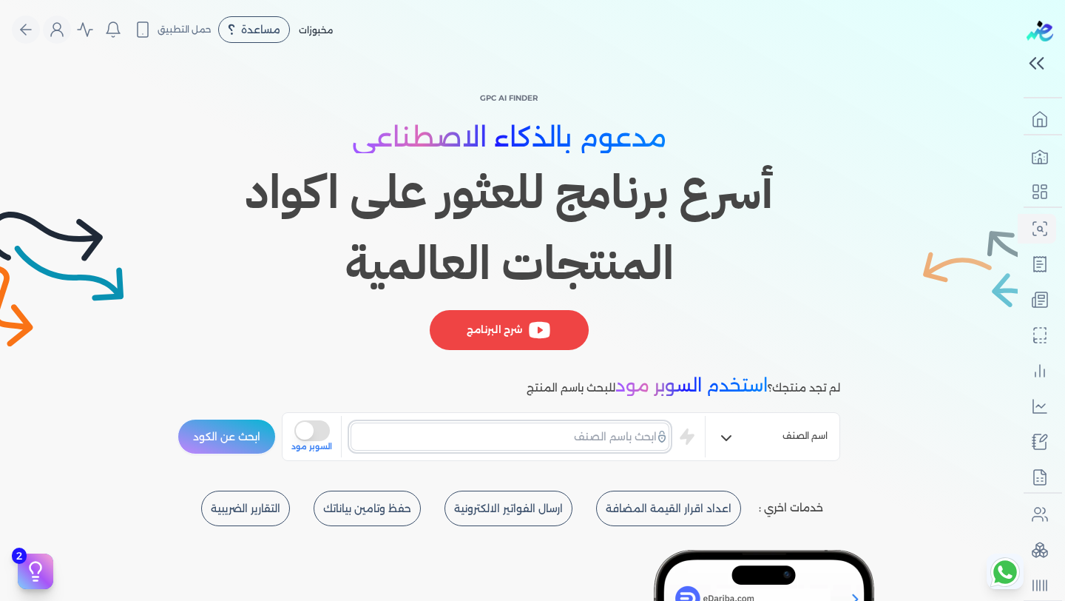
click at [585, 433] on input "text" at bounding box center [510, 436] width 319 height 28
type input "مرج صناعي"
click at [178, 419] on button "ابحث عن الكود" at bounding box center [227, 437] width 98 height 36
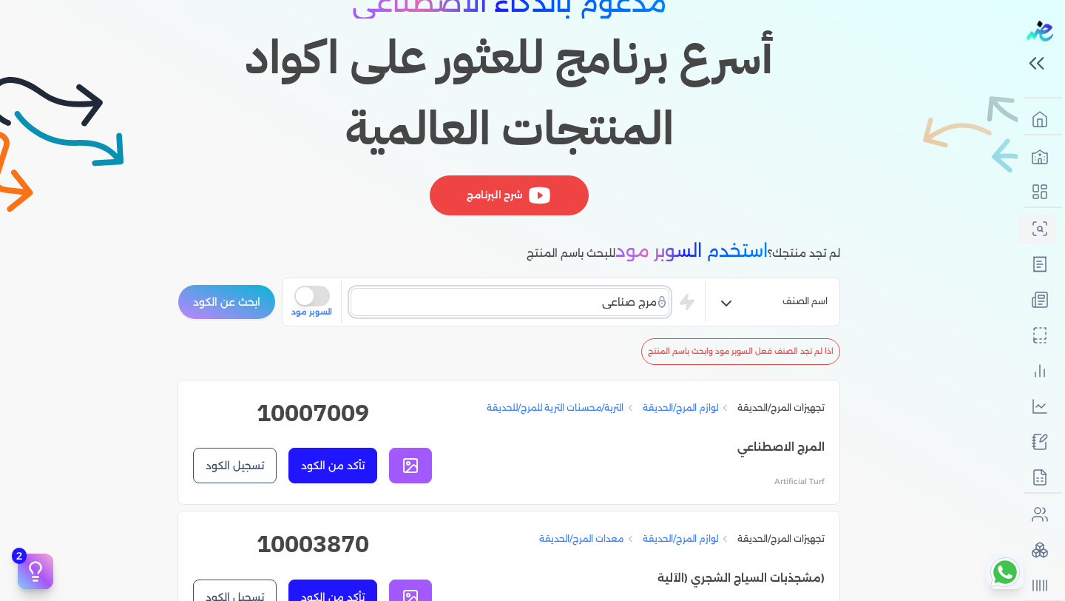
scroll to position [146, 0]
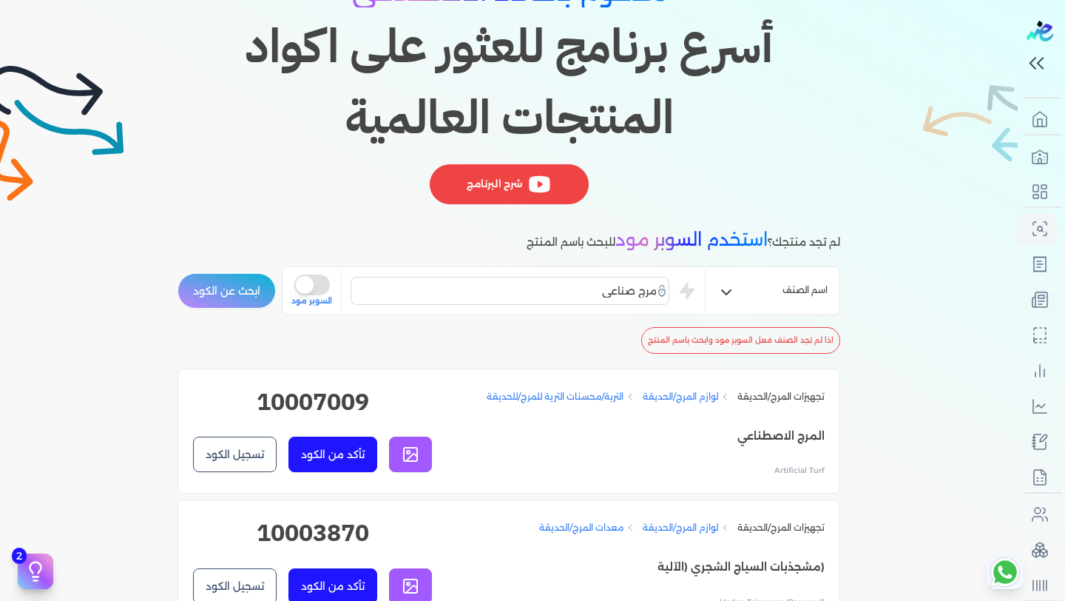
click at [238, 452] on button "تسجيل الكود" at bounding box center [235, 455] width 84 height 36
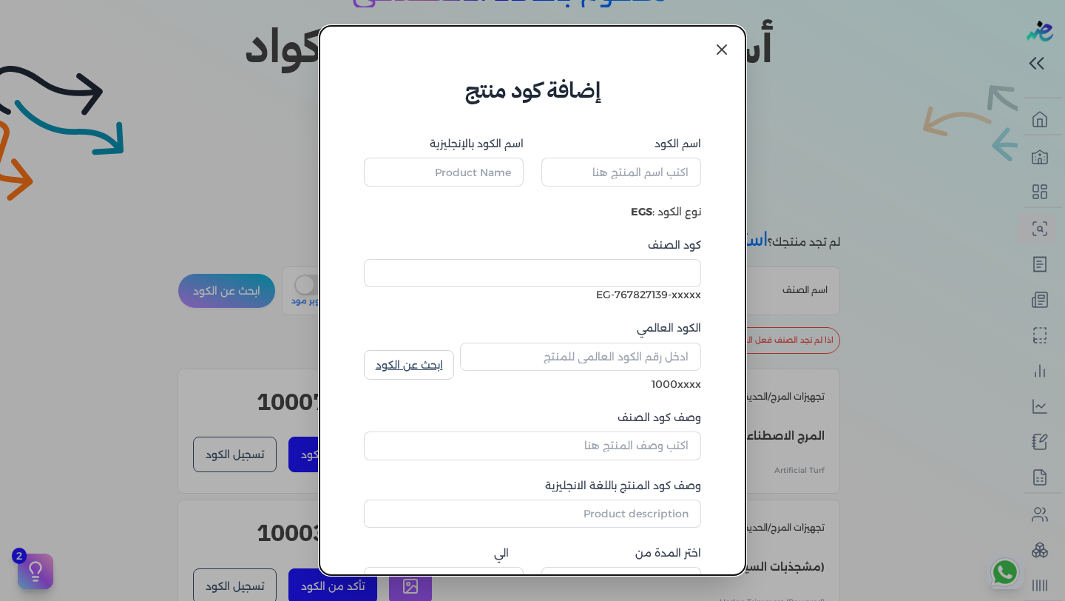
type input "المرج الاصطناعي"
type input "Artificial Turf"
type input "10007009"
type input "التربة/محسنات الترية للمرج/للحديقة"
type input "Lawn/Garden Soil/Soil Amendments"
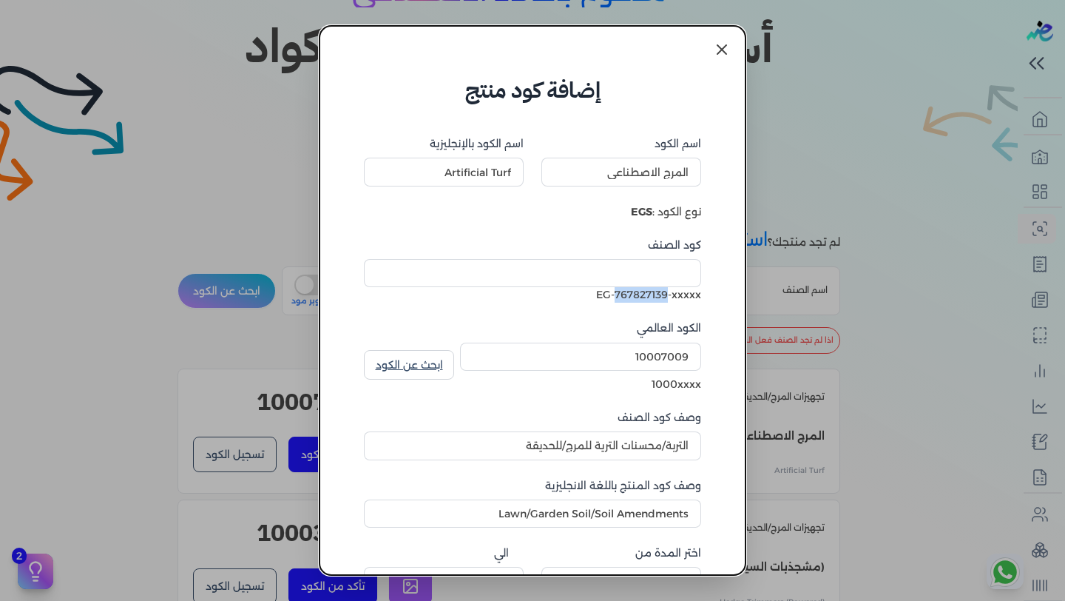
drag, startPoint x: 669, startPoint y: 297, endPoint x: 616, endPoint y: 287, distance: 53.5
click at [616, 287] on div "EG-767827139-xxxxx" at bounding box center [532, 295] width 337 height 16
drag, startPoint x: 701, startPoint y: 298, endPoint x: 671, endPoint y: 298, distance: 29.6
click at [671, 298] on div "EG-767827139-xxxxx" at bounding box center [532, 295] width 337 height 16
click at [670, 271] on input "كود الصنف" at bounding box center [532, 273] width 337 height 28
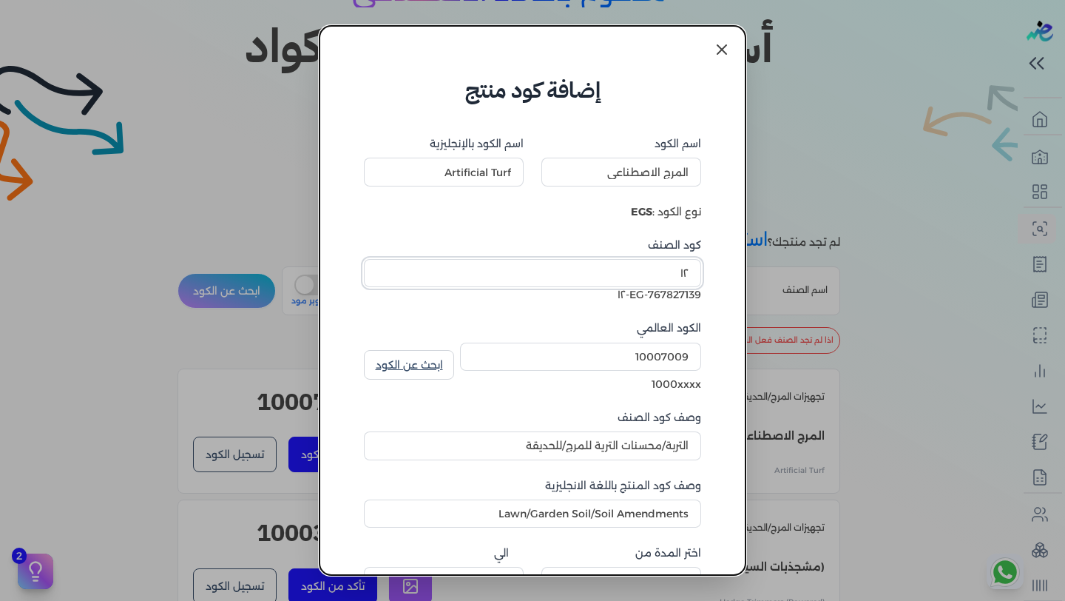
type input "١"
type input "1"
click at [697, 293] on form "اسم الكود المرج الاصطناعي اسم الكود بالإنجليزية Artificial Turf نوع الكود : EGS…" at bounding box center [532, 394] width 367 height 574
click at [660, 278] on input "1" at bounding box center [532, 273] width 337 height 28
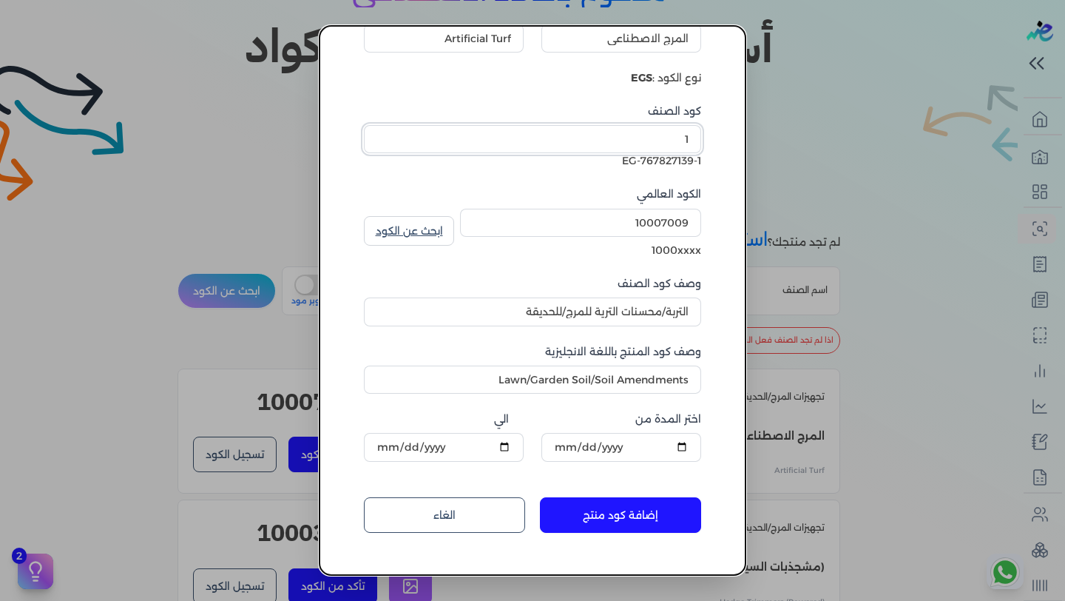
scroll to position [135, 0]
click at [627, 521] on button "إضافة كود منتج" at bounding box center [620, 514] width 161 height 36
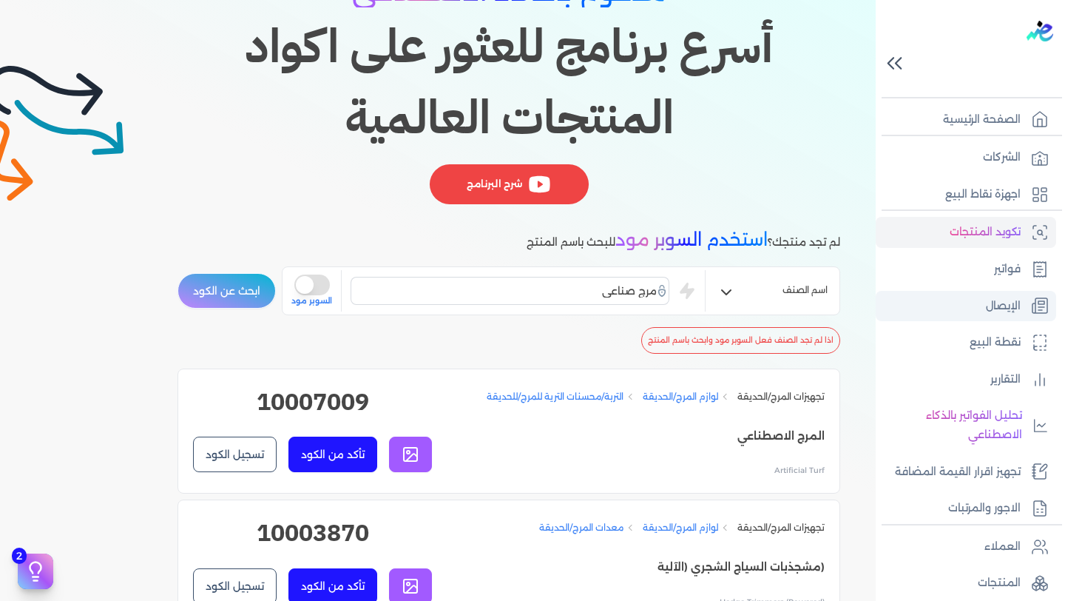
scroll to position [232, 0]
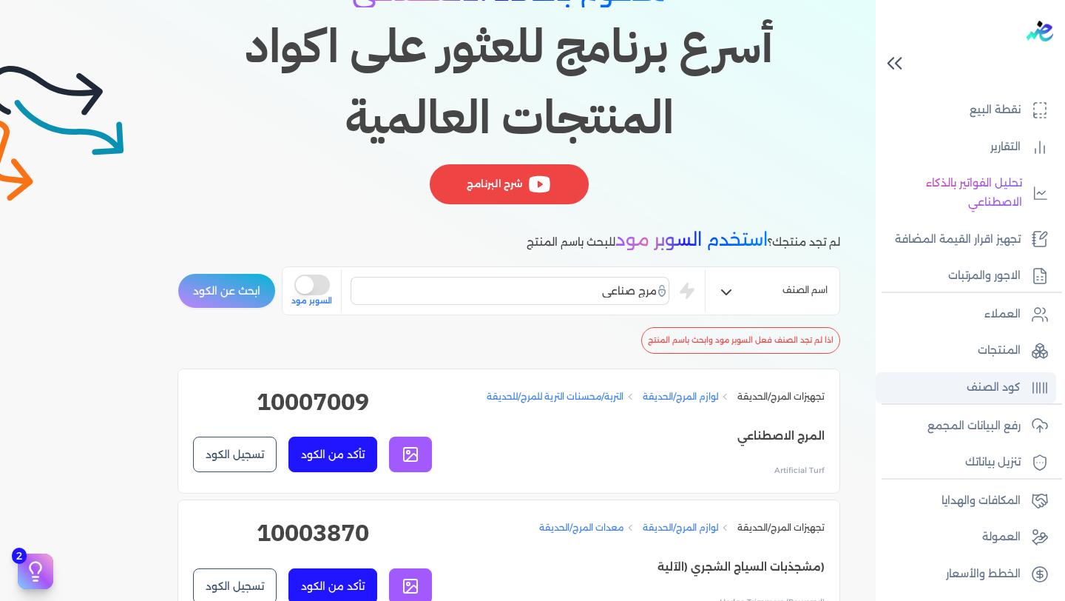
click at [972, 395] on p "كود الصنف" at bounding box center [994, 387] width 54 height 19
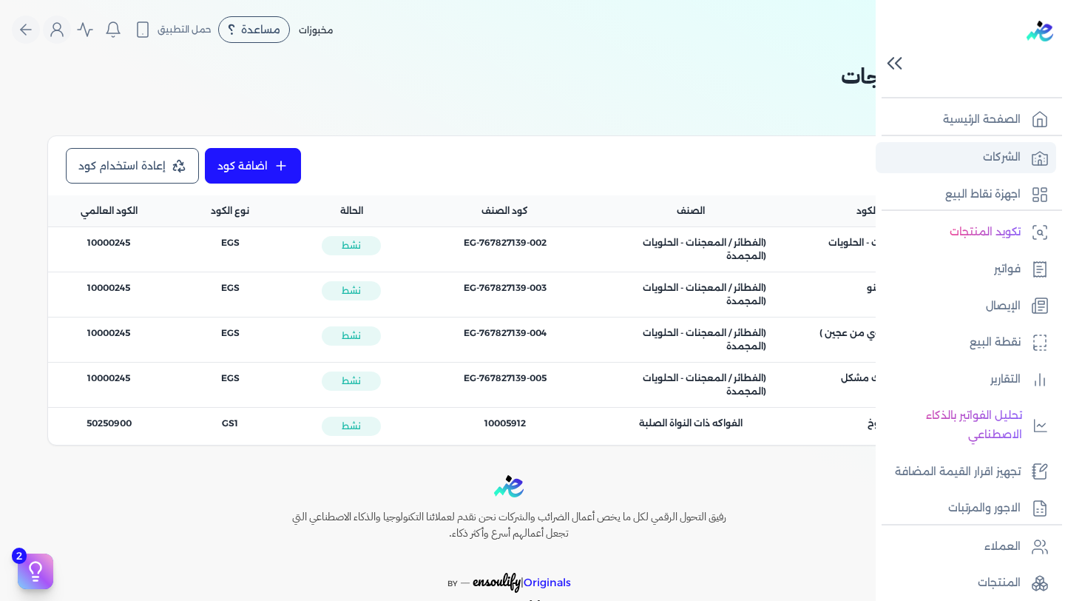
click at [997, 153] on p "الشركات" at bounding box center [1002, 157] width 38 height 19
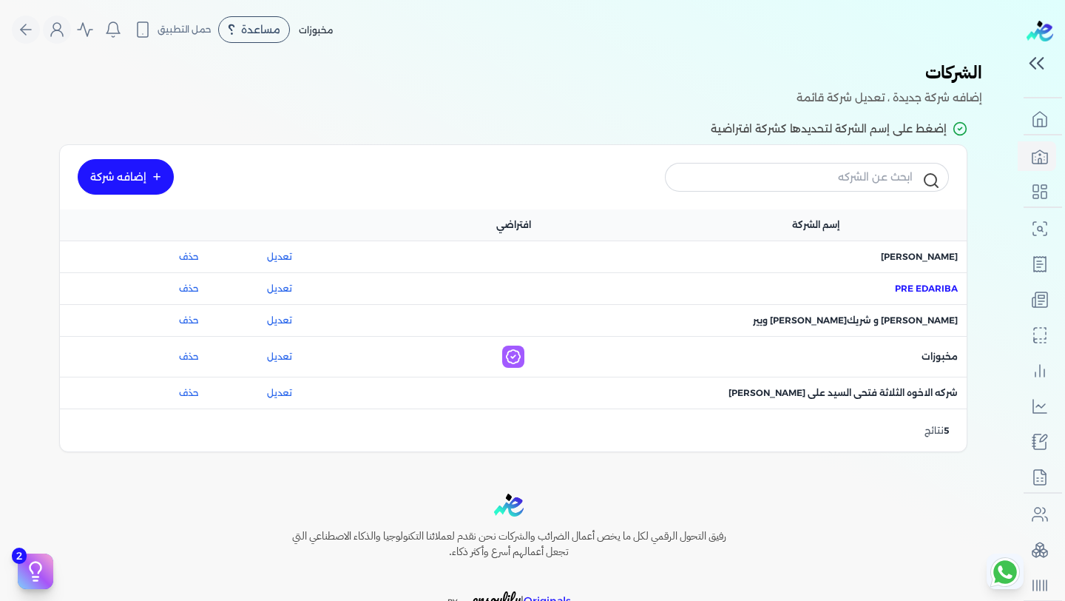
click at [925, 289] on span "اسم الشركة : Pre eDariba" at bounding box center [926, 288] width 63 height 13
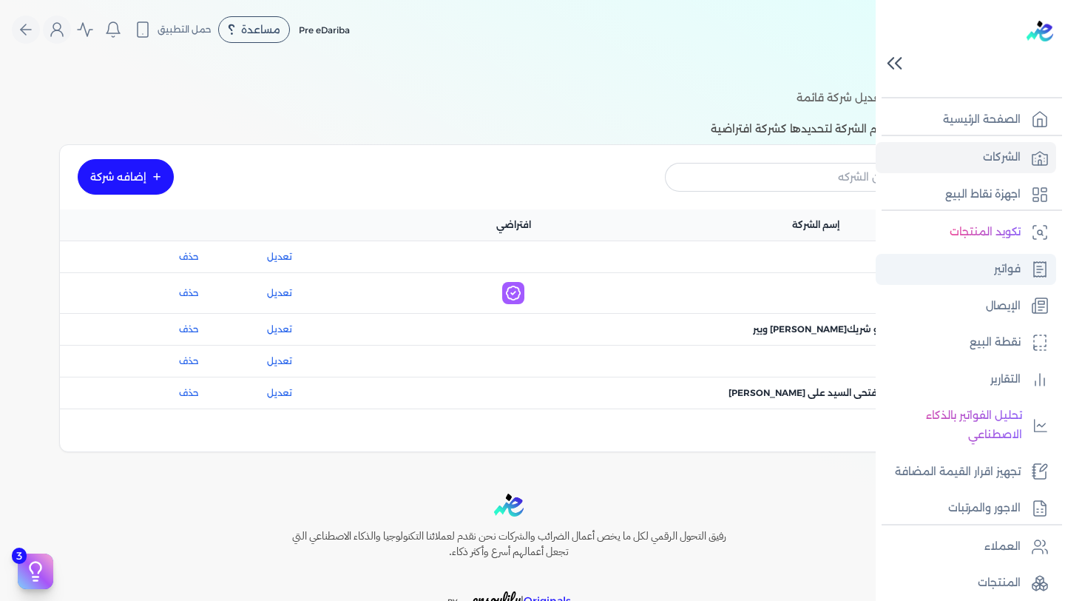
click at [1000, 274] on p "فواتير" at bounding box center [1007, 269] width 27 height 19
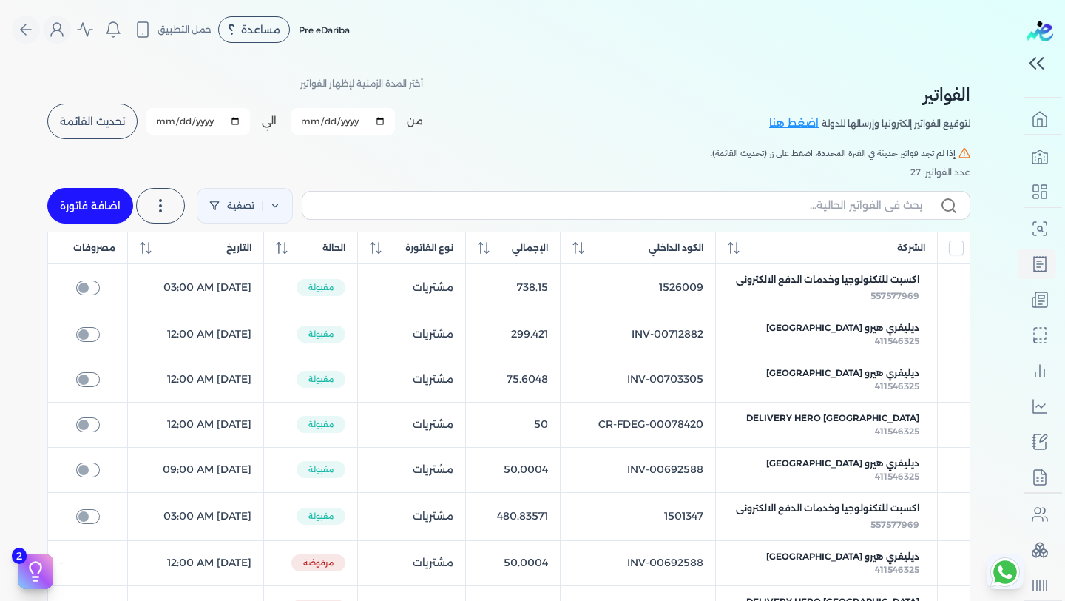
click at [104, 193] on link "اضافة فاتورة" at bounding box center [90, 206] width 86 height 36
select select "EGP"
select select "B"
select select "EGS"
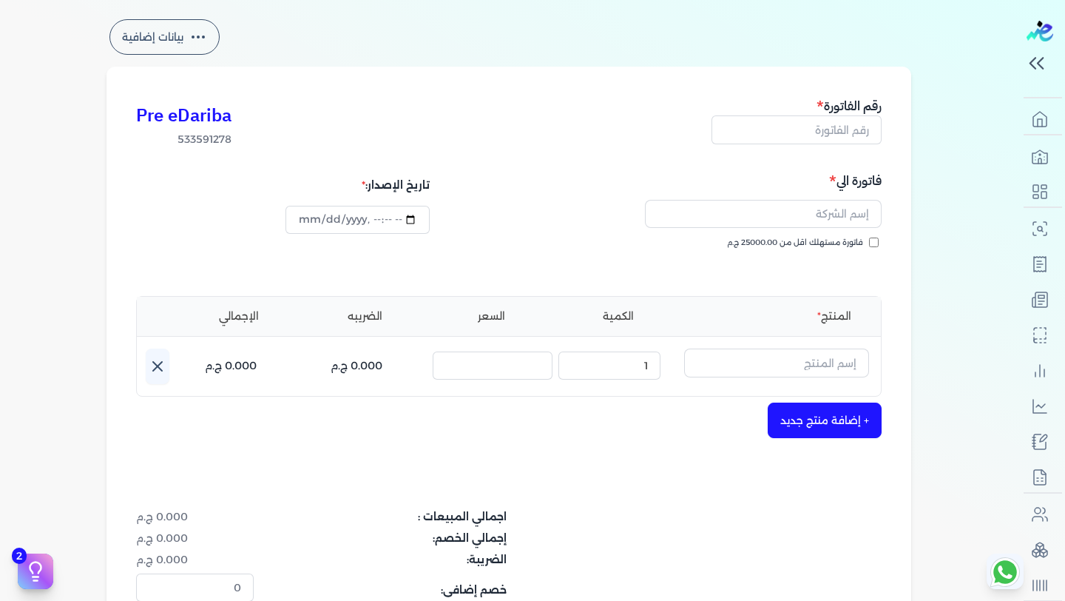
scroll to position [60, 0]
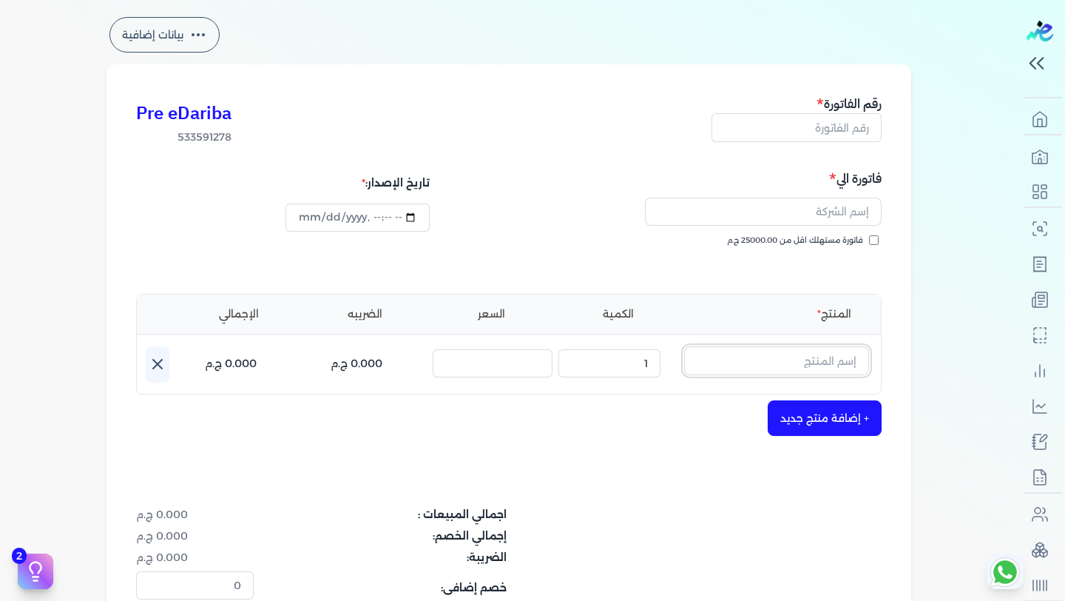
click at [772, 367] on input "text" at bounding box center [776, 360] width 185 height 28
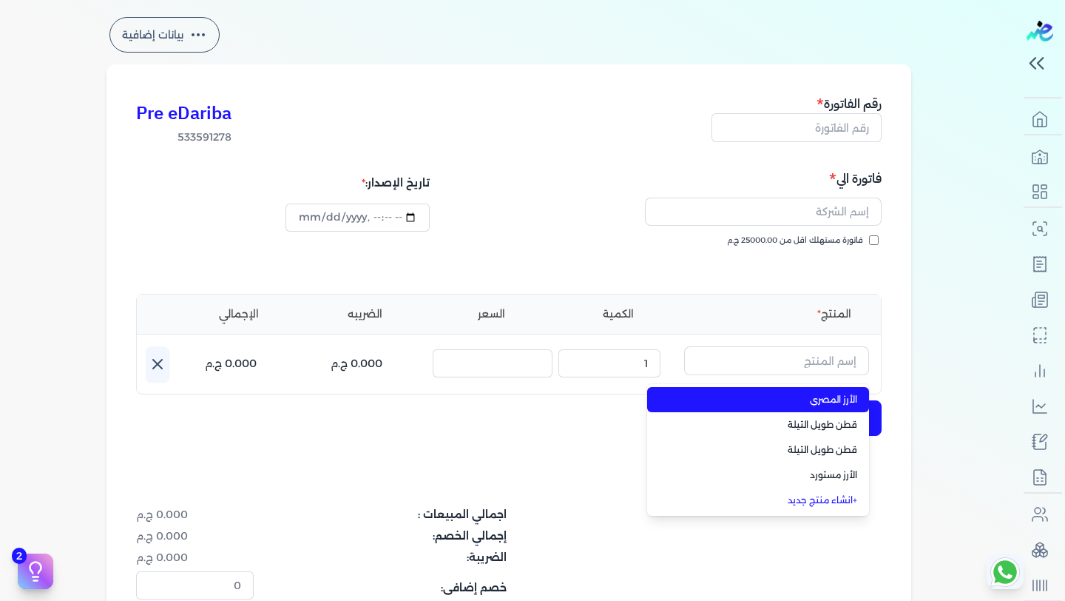
click at [991, 306] on div "بيانات إضافية Pre eDariba 533591278 رقم الفاتورة فاتورة الي فاتورة مستهلك اقل م…" at bounding box center [509, 374] width 1018 height 720
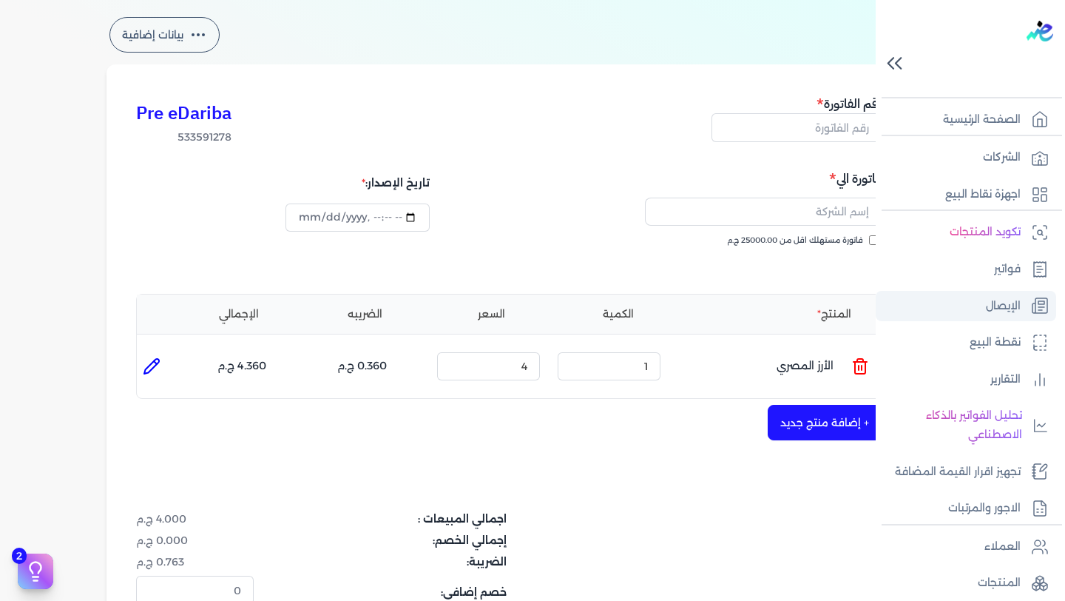
click at [1023, 301] on link "الإيصال" at bounding box center [966, 306] width 181 height 31
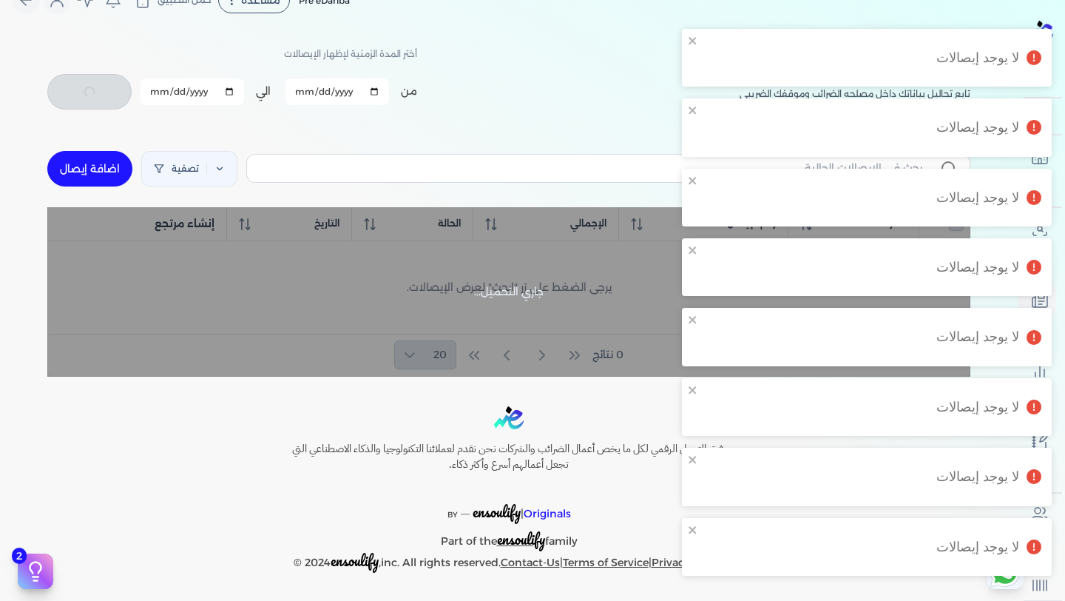
checkbox input "false"
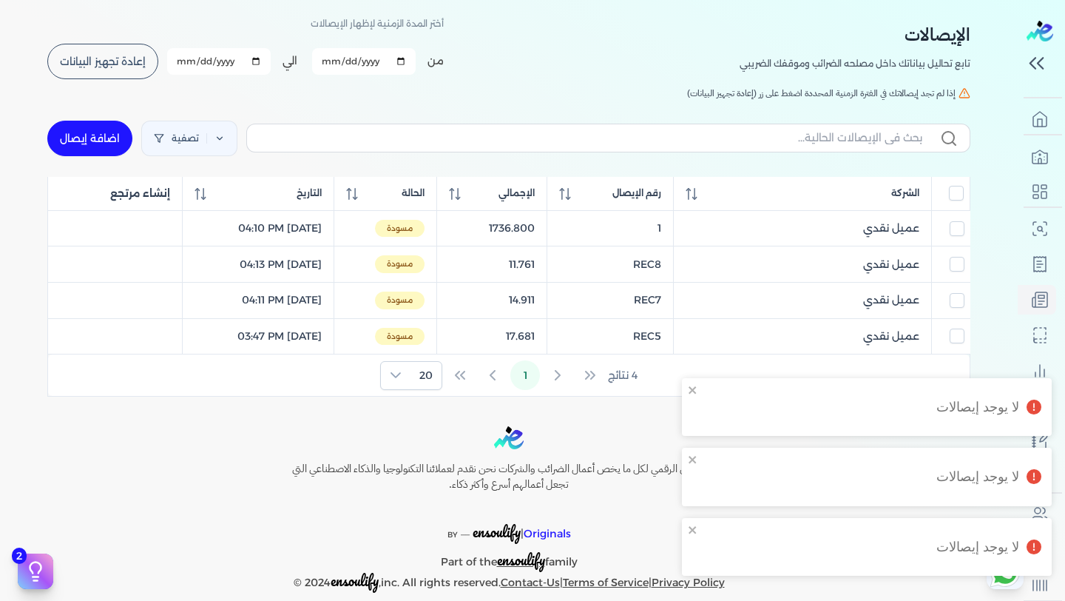
scroll to position [0, 0]
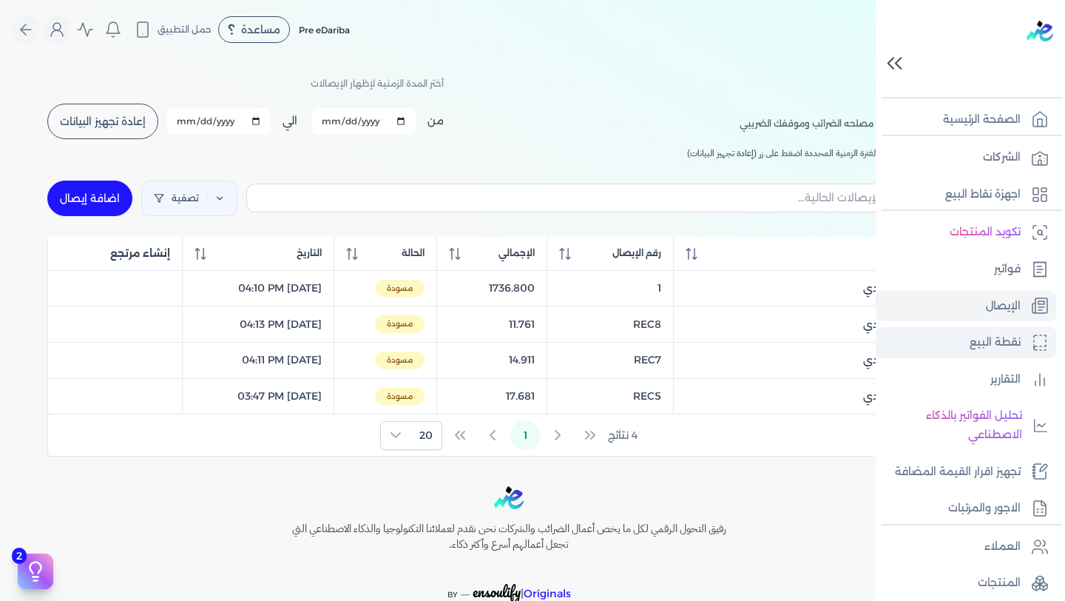
click at [992, 357] on link "نقطة البيع" at bounding box center [966, 342] width 181 height 31
select select "EGP"
select select "EGS"
select select "B"
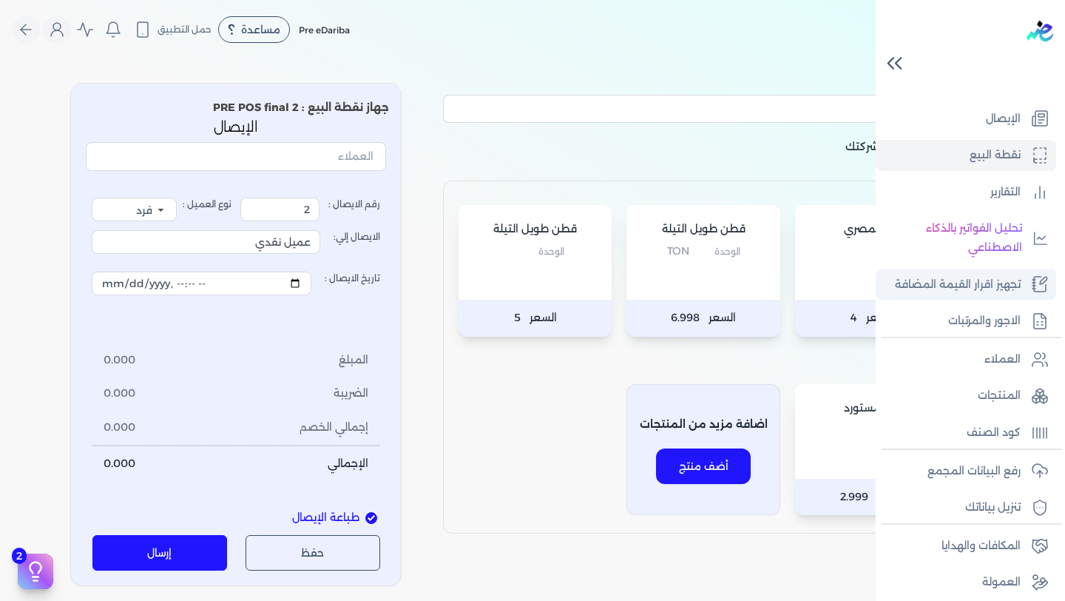
scroll to position [232, 0]
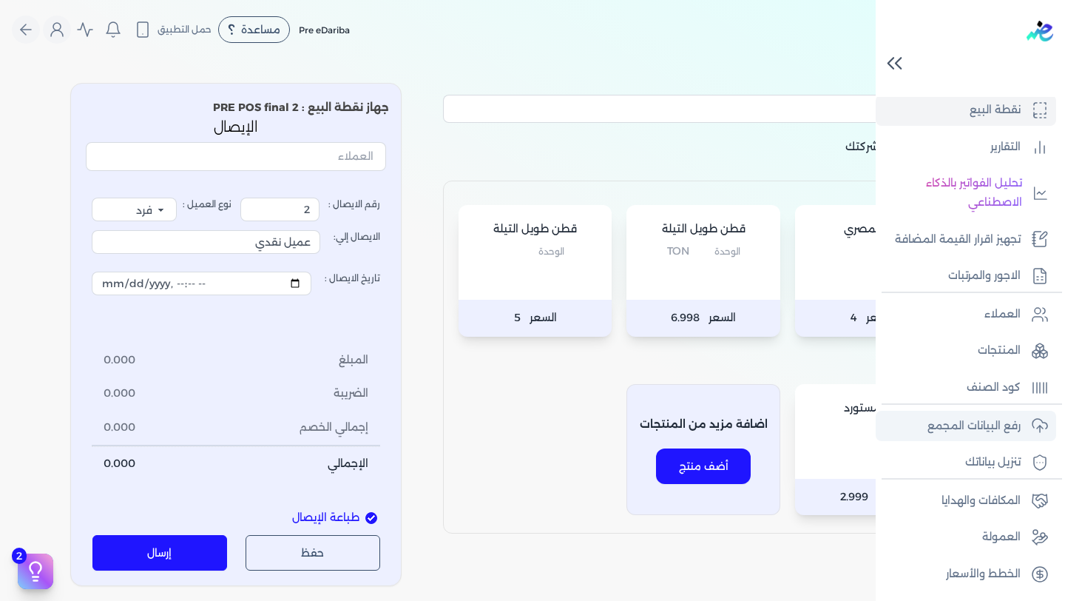
click at [980, 440] on link "رفع البيانات المجمع" at bounding box center [966, 426] width 181 height 31
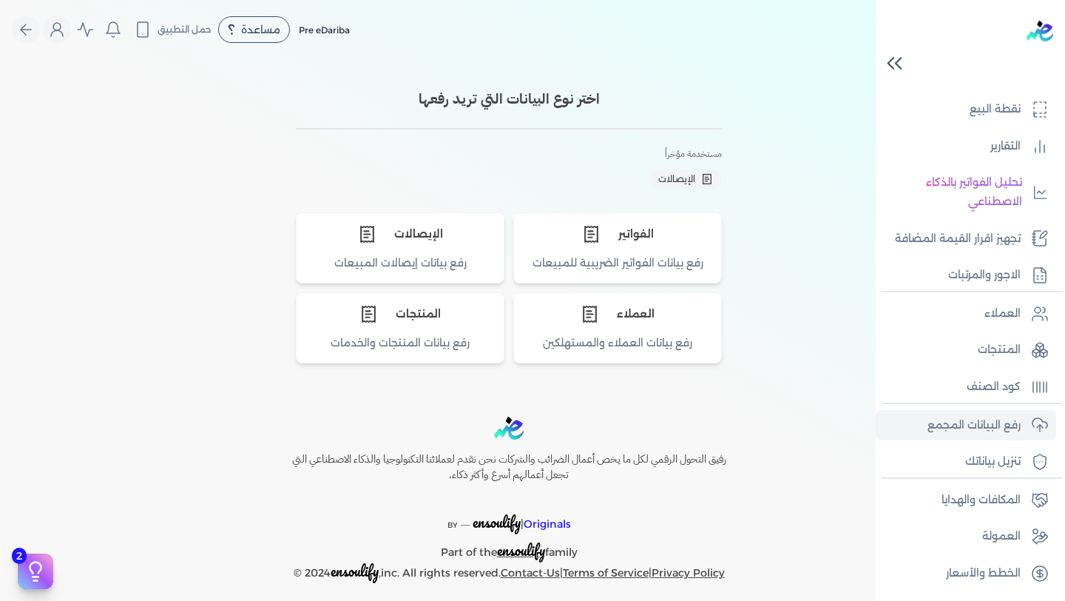
scroll to position [192, 0]
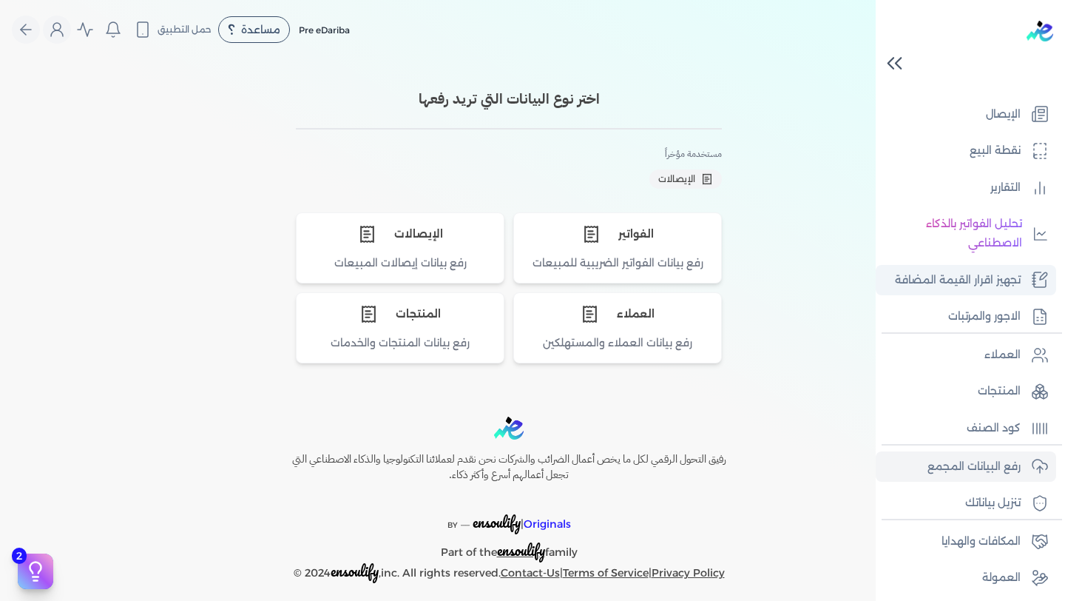
click at [978, 277] on p "تجهيز اقرار القيمة المضافة" at bounding box center [958, 280] width 126 height 19
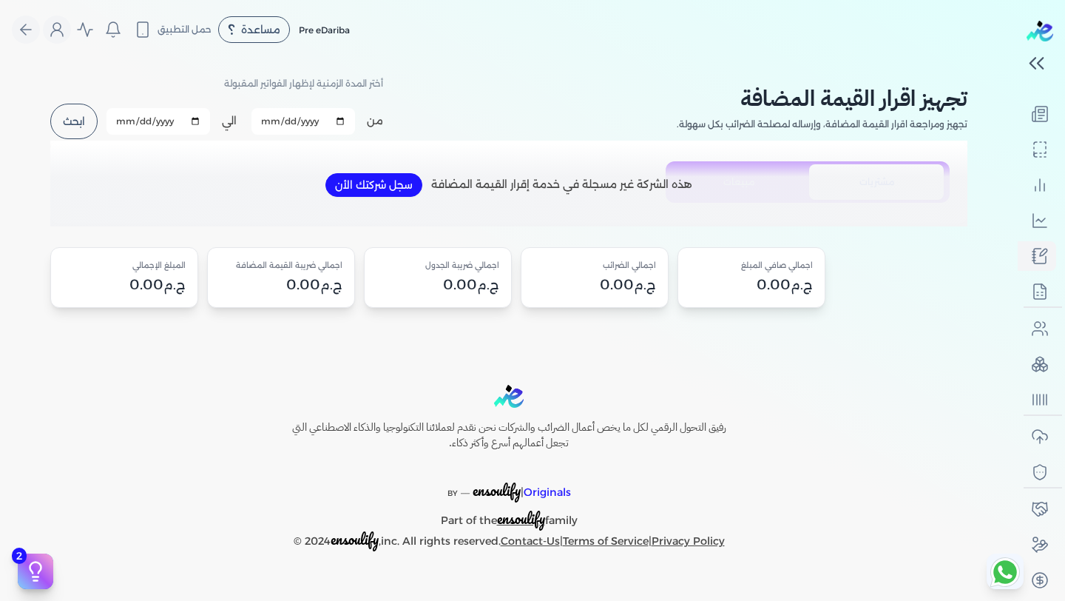
scroll to position [185, 0]
click at [68, 119] on button "ابحث" at bounding box center [73, 122] width 47 height 36
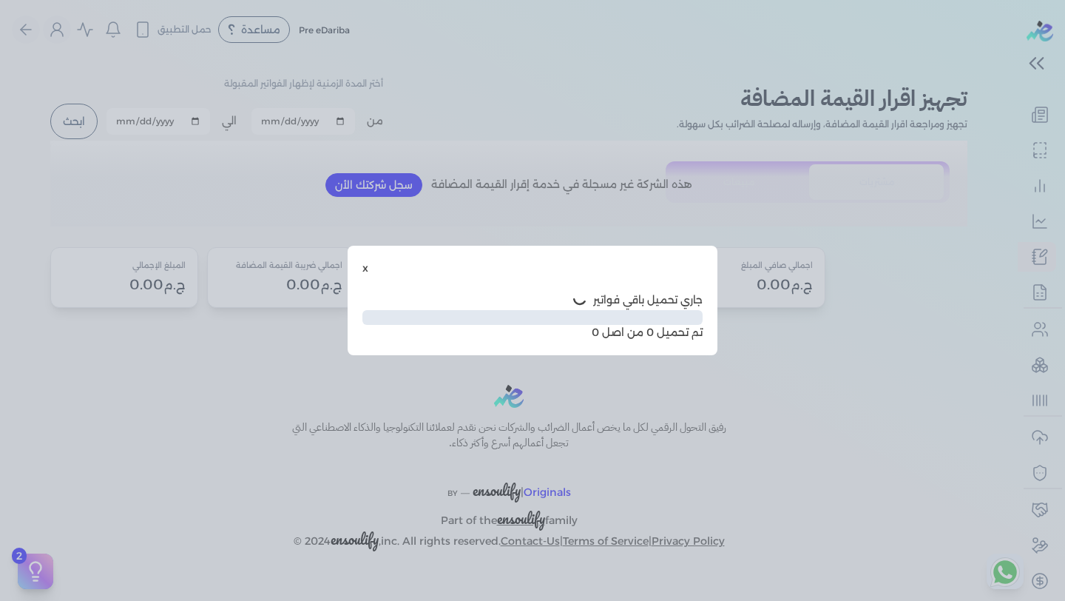
click at [364, 271] on button "x" at bounding box center [366, 268] width 6 height 16
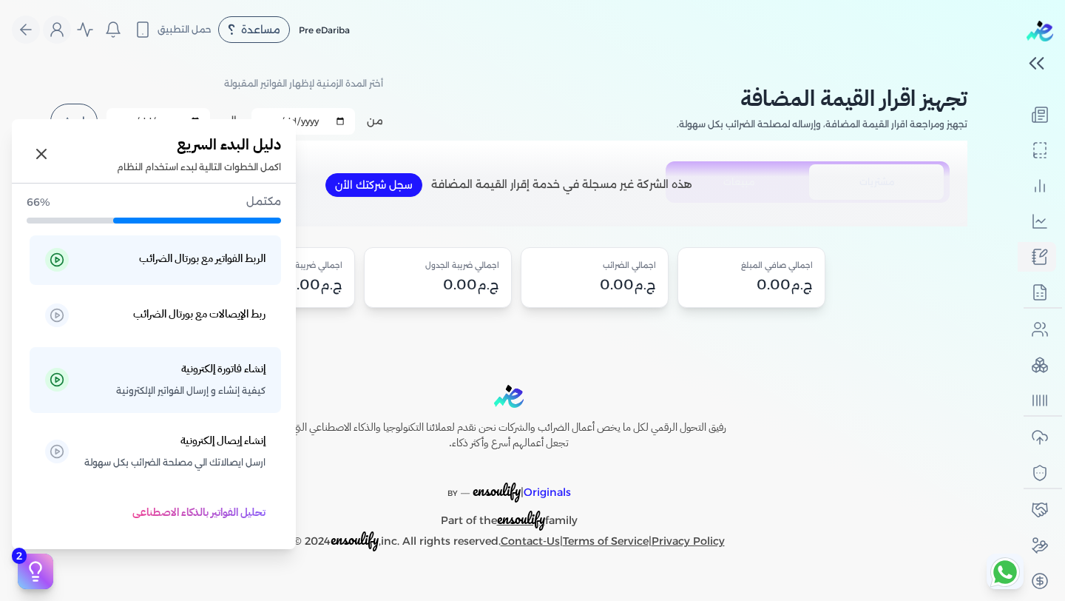
click at [33, 571] on icon at bounding box center [35, 571] width 22 height 22
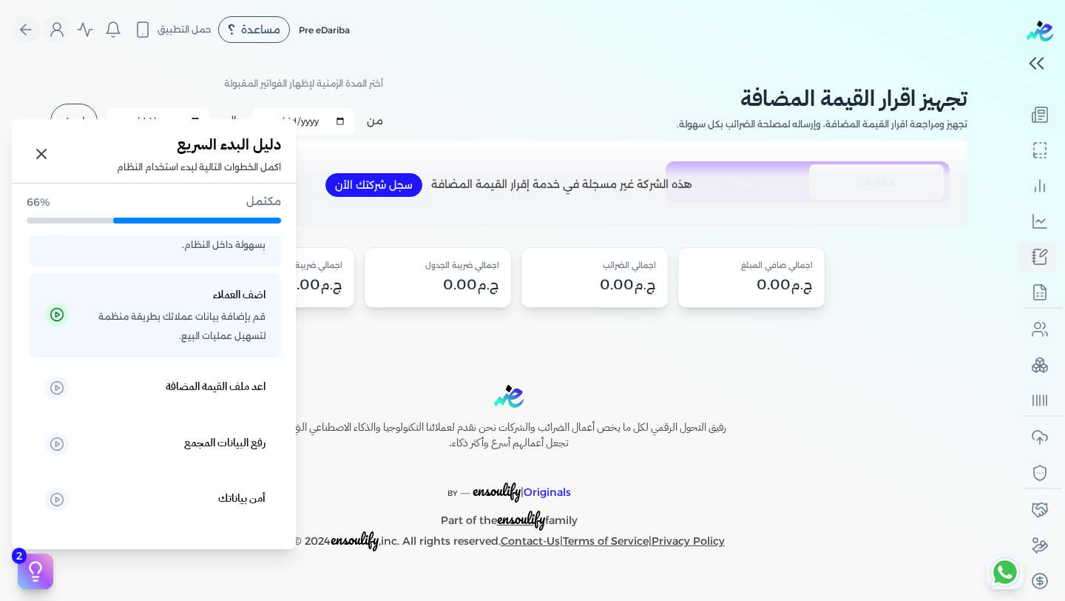
scroll to position [424, 0]
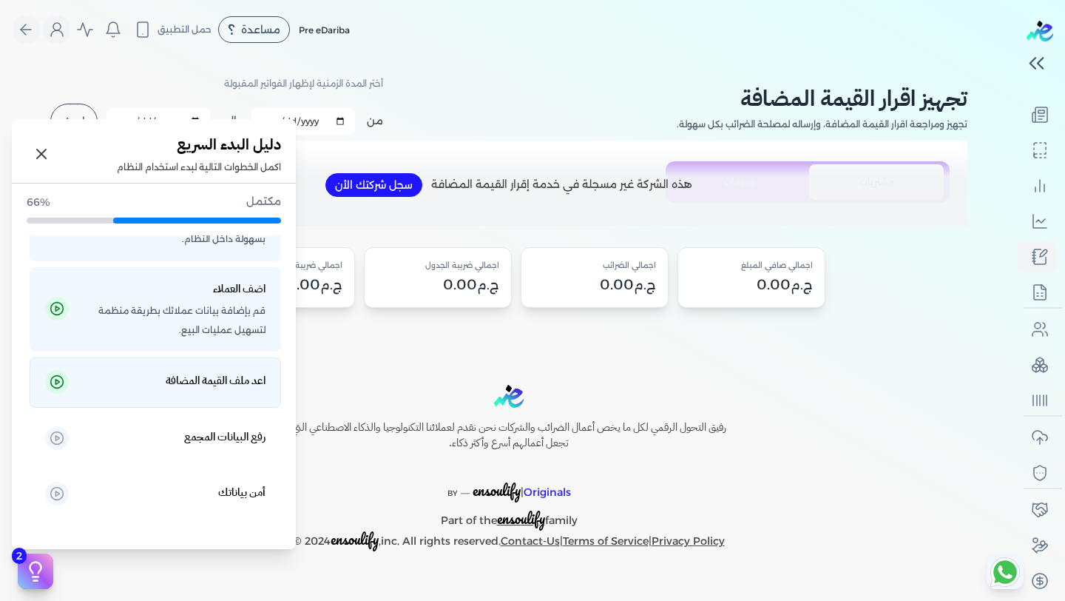
click at [190, 414] on li "اعد ملف القيمة المضافة" at bounding box center [156, 439] width 252 height 50
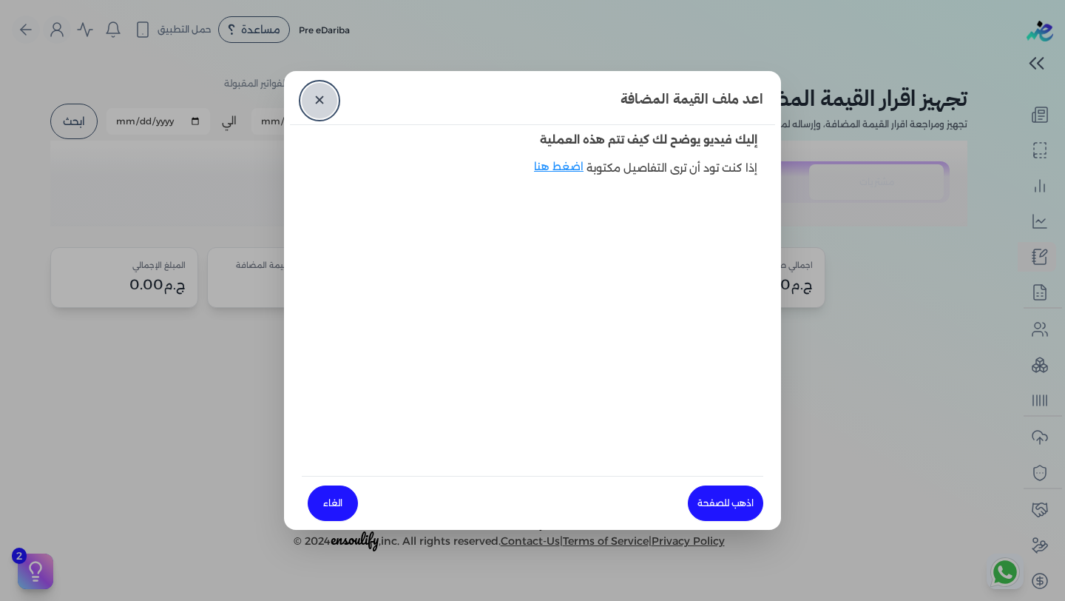
click at [326, 95] on link "✕" at bounding box center [320, 101] width 36 height 36
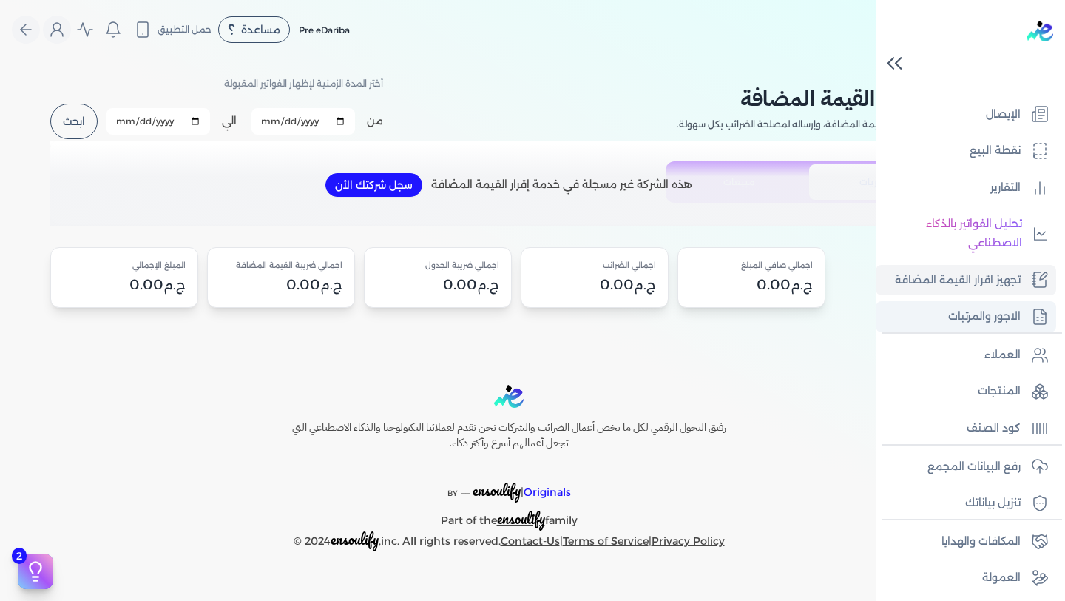
scroll to position [0, 0]
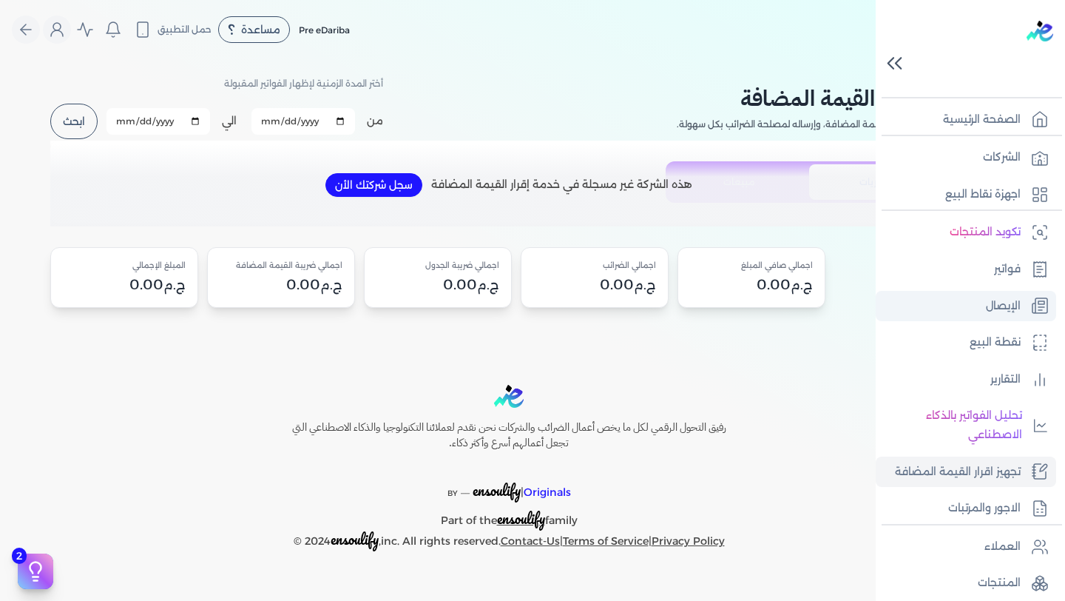
click at [1010, 302] on p "الإيصال" at bounding box center [1003, 306] width 35 height 19
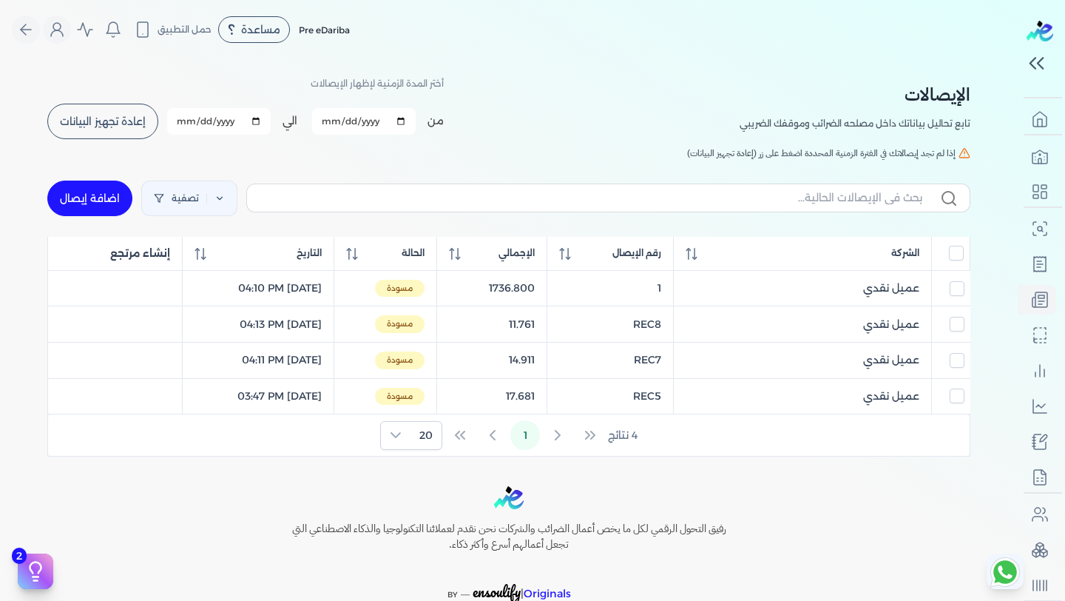
click at [93, 192] on link "اضافة إيصال" at bounding box center [89, 199] width 85 height 36
select select "EGP"
select select "EGS"
select select "B"
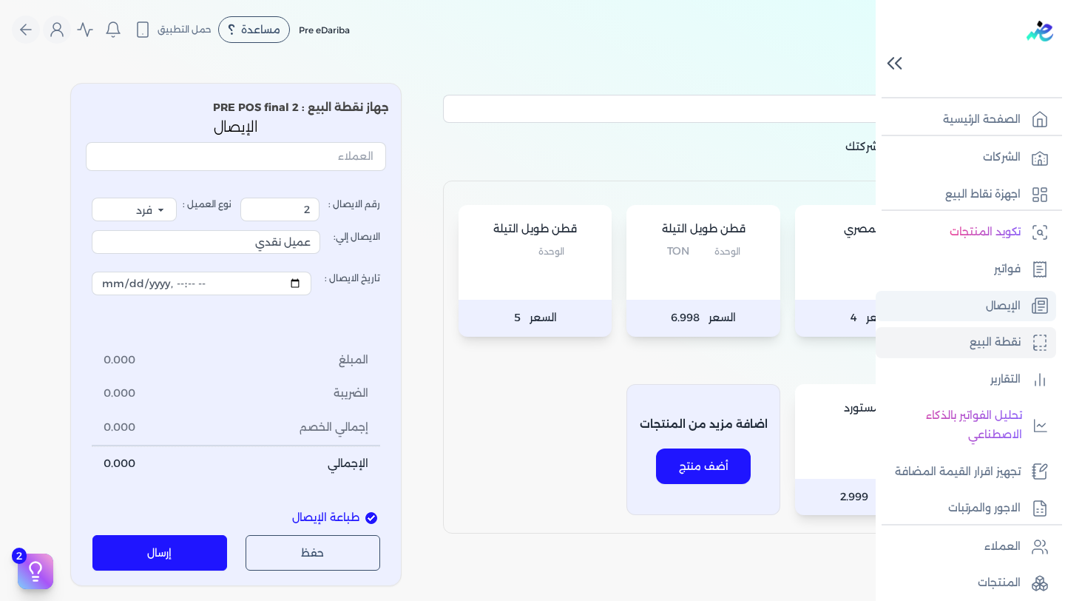
click at [998, 311] on p "الإيصال" at bounding box center [1003, 306] width 35 height 19
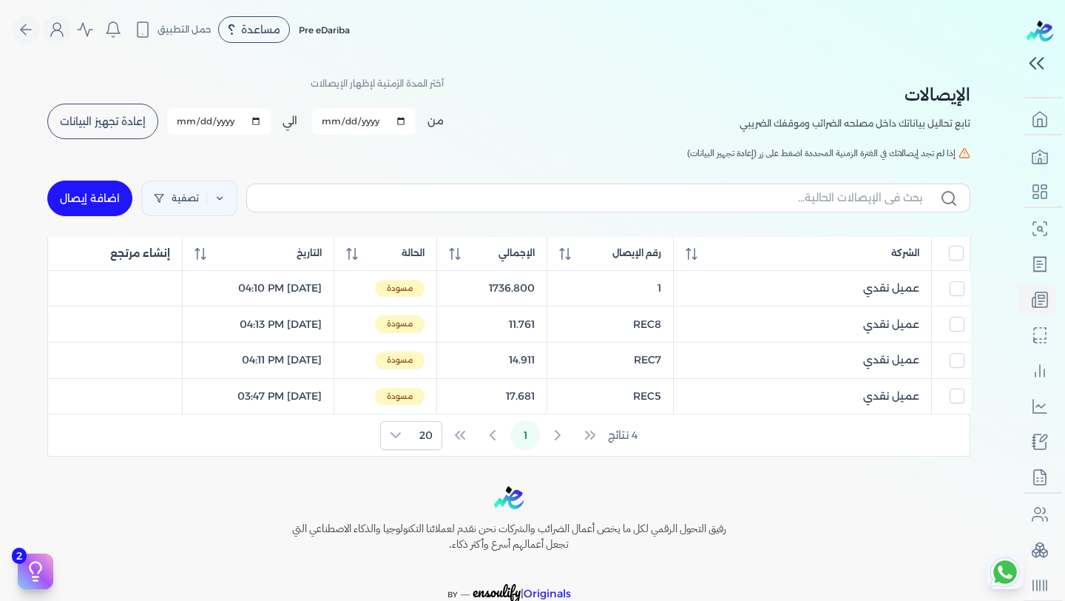
click at [91, 200] on link "اضافة إيصال" at bounding box center [89, 199] width 85 height 36
select select "EGP"
select select "EGS"
select select "B"
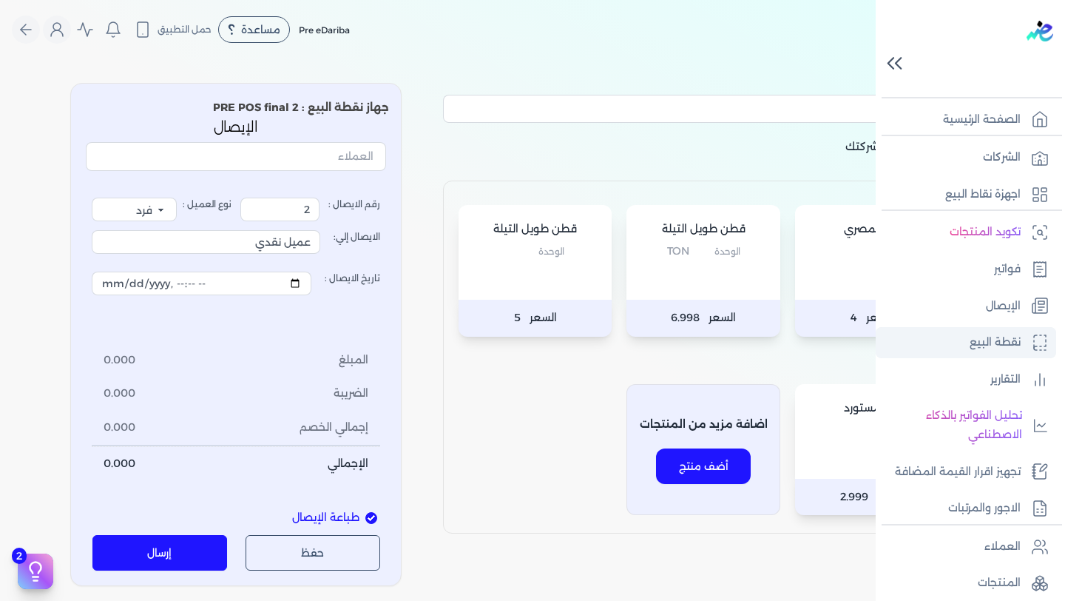
click at [978, 343] on p "نقطة البيع" at bounding box center [995, 342] width 51 height 19
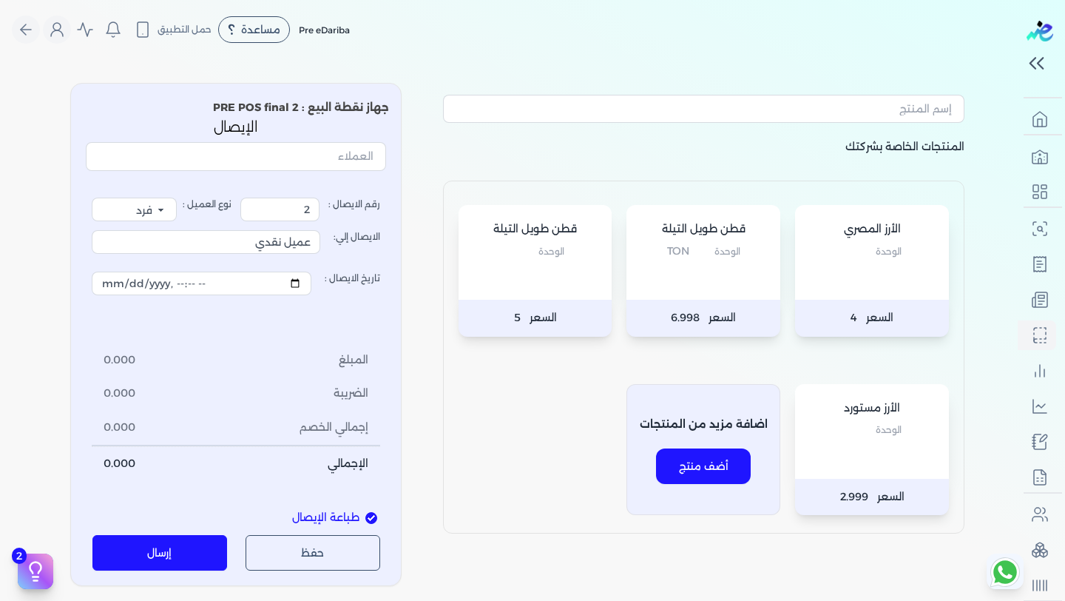
click at [570, 251] on p "الوحدة" at bounding box center [536, 251] width 124 height 19
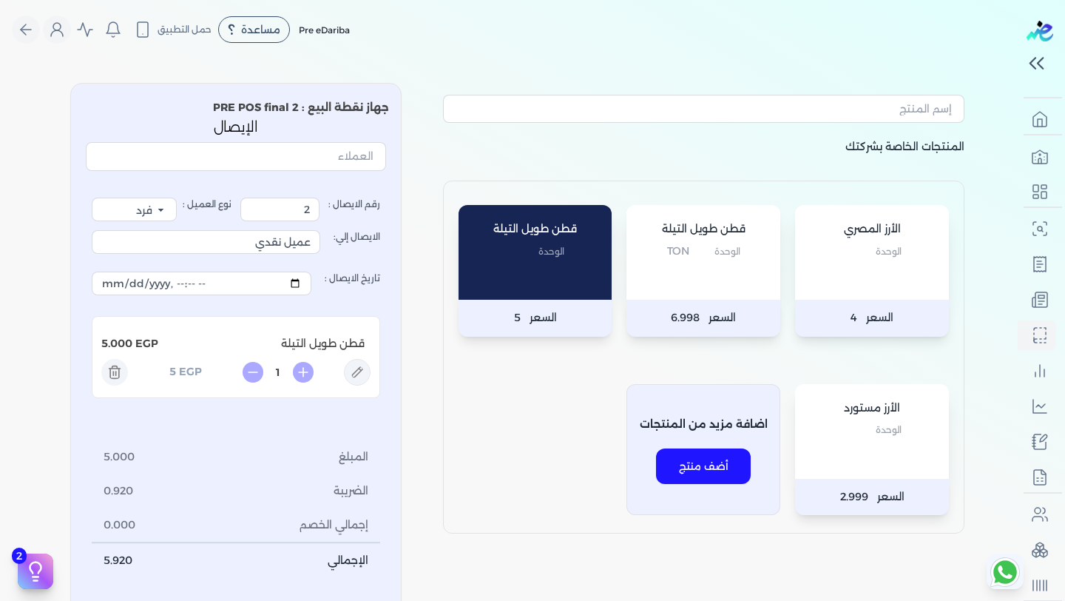
click at [711, 251] on p "الوحدة Ton" at bounding box center [704, 251] width 124 height 19
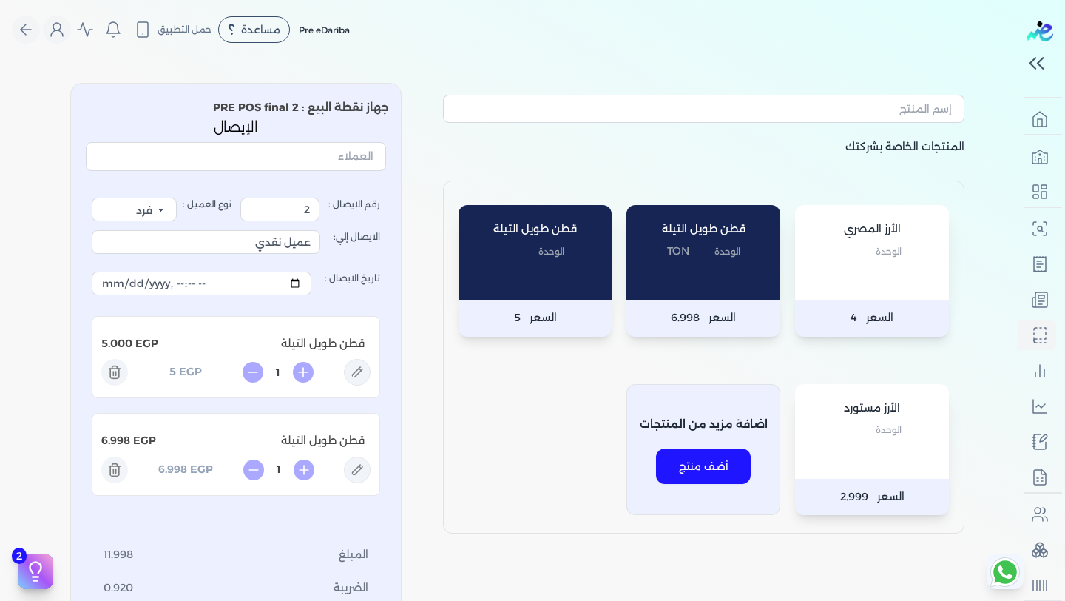
click at [869, 267] on div "الأرز المصري الوحدة" at bounding box center [872, 252] width 154 height 95
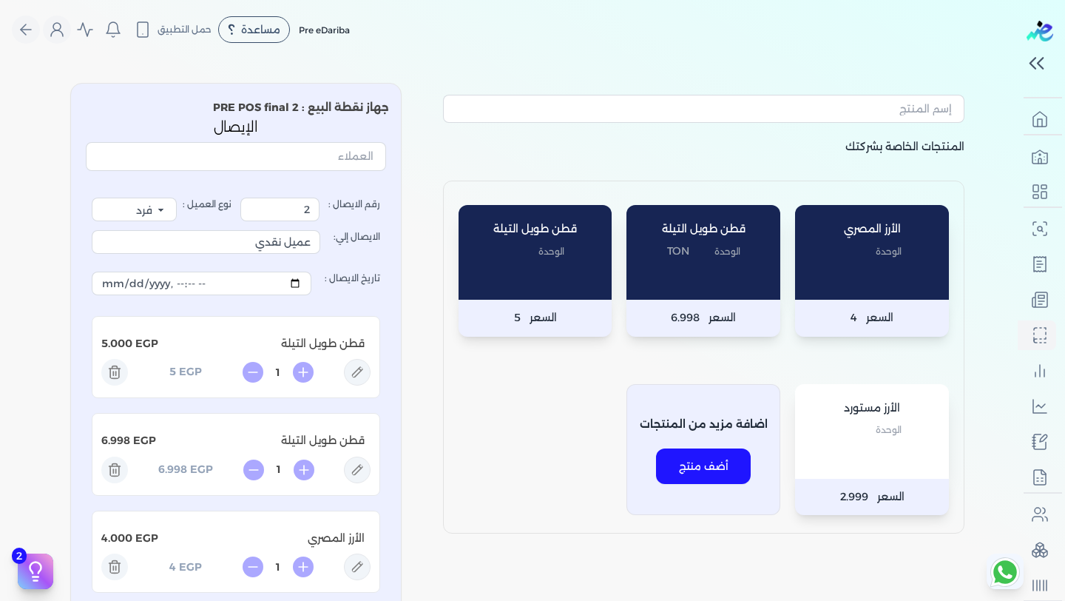
click at [306, 380] on icon at bounding box center [303, 372] width 21 height 21
click at [552, 265] on div "قطن طويل التيلة الوحدة" at bounding box center [536, 252] width 154 height 95
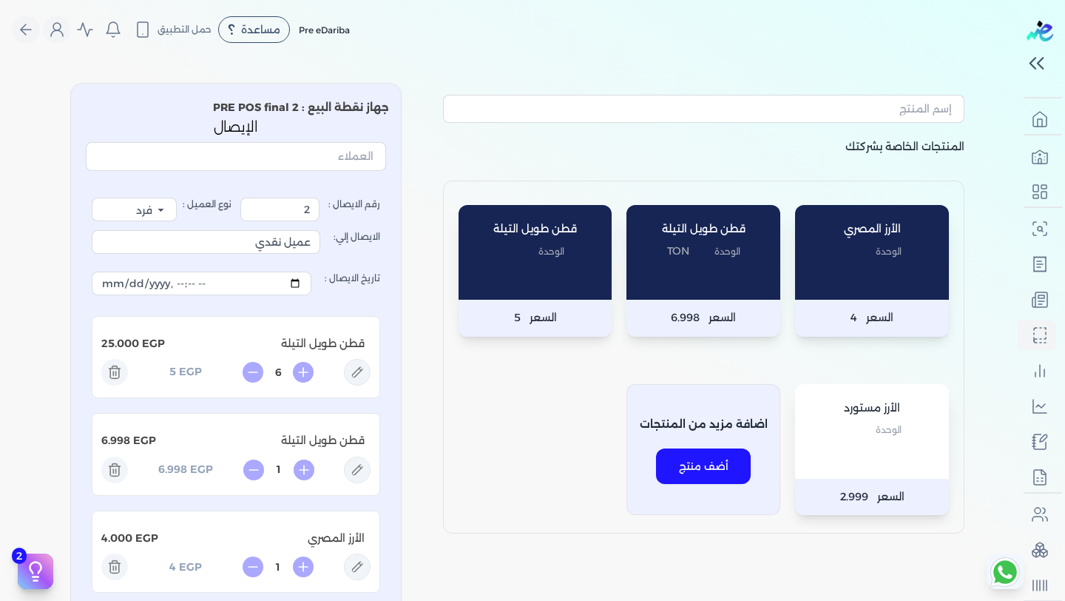
click at [552, 265] on div "قطن طويل التيلة الوحدة" at bounding box center [536, 252] width 154 height 95
type input "8"
click at [741, 260] on span "الوحدة" at bounding box center [728, 251] width 26 height 19
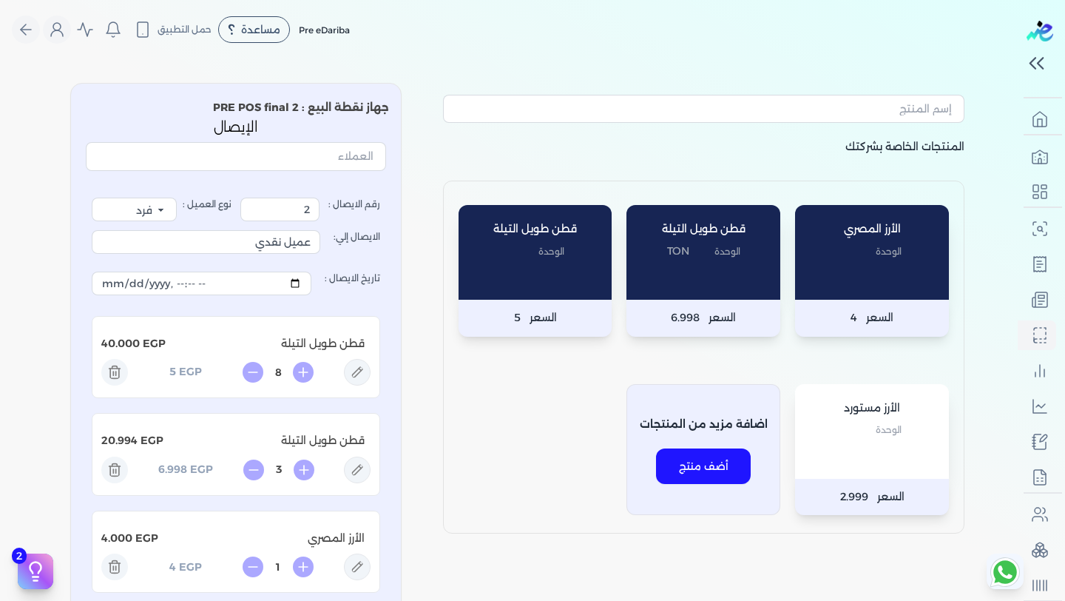
click at [741, 260] on span "الوحدة" at bounding box center [728, 251] width 26 height 19
type input "5"
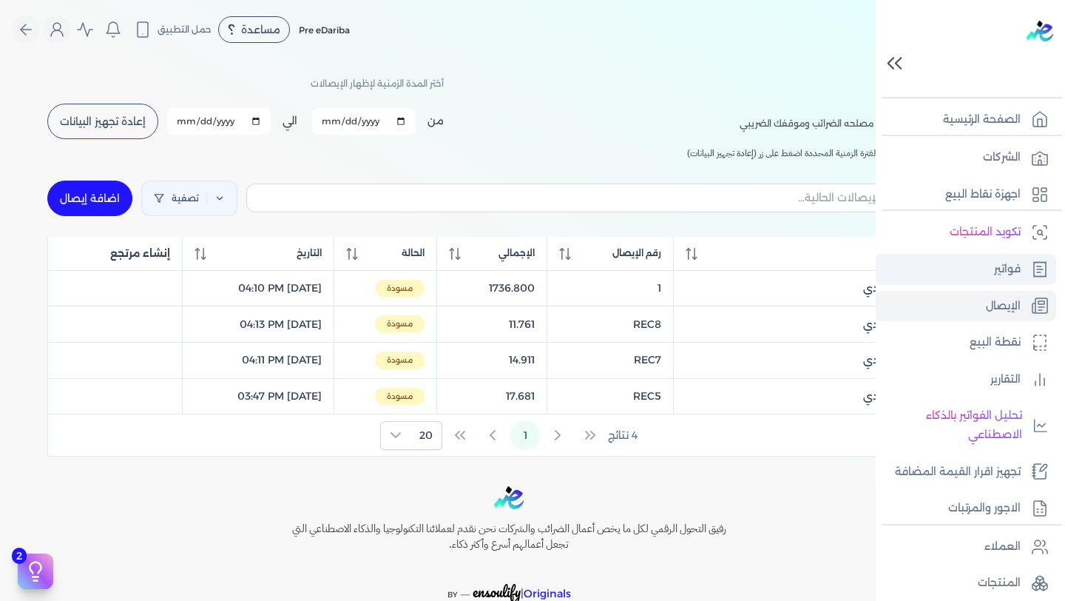
click at [997, 275] on p "فواتير" at bounding box center [1007, 269] width 27 height 19
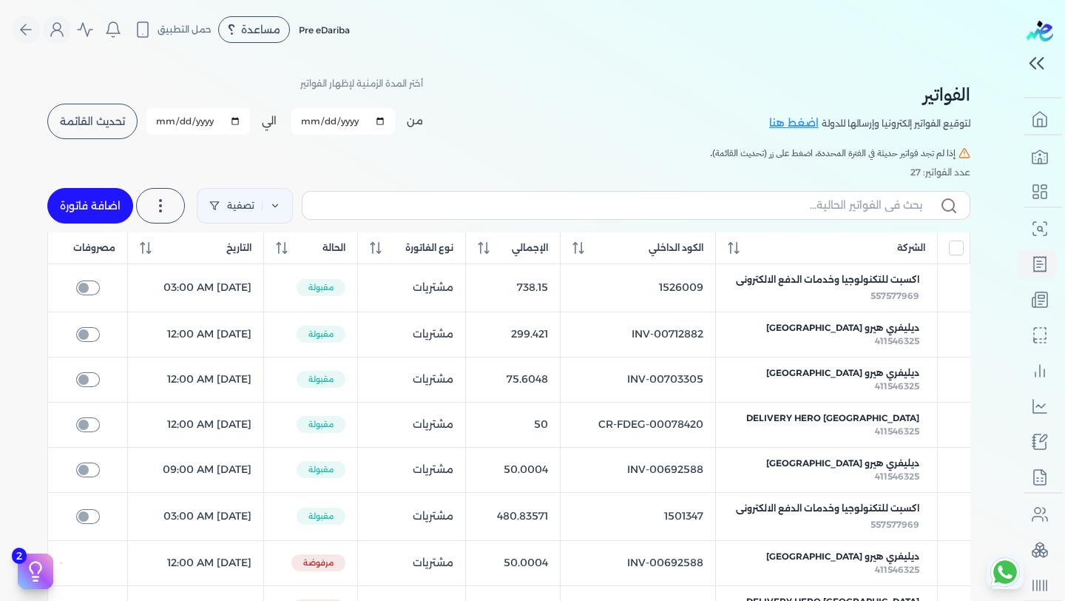
drag, startPoint x: 977, startPoint y: 123, endPoint x: 761, endPoint y: 124, distance: 216.1
click at [764, 118] on div "الفواتير لتوقيع الفواتير إلكترونيا وإرسالها للدولة اضغط هنا أختر المدة الزمنية …" at bounding box center [508, 107] width 923 height 67
